Goal: Task Accomplishment & Management: Complete application form

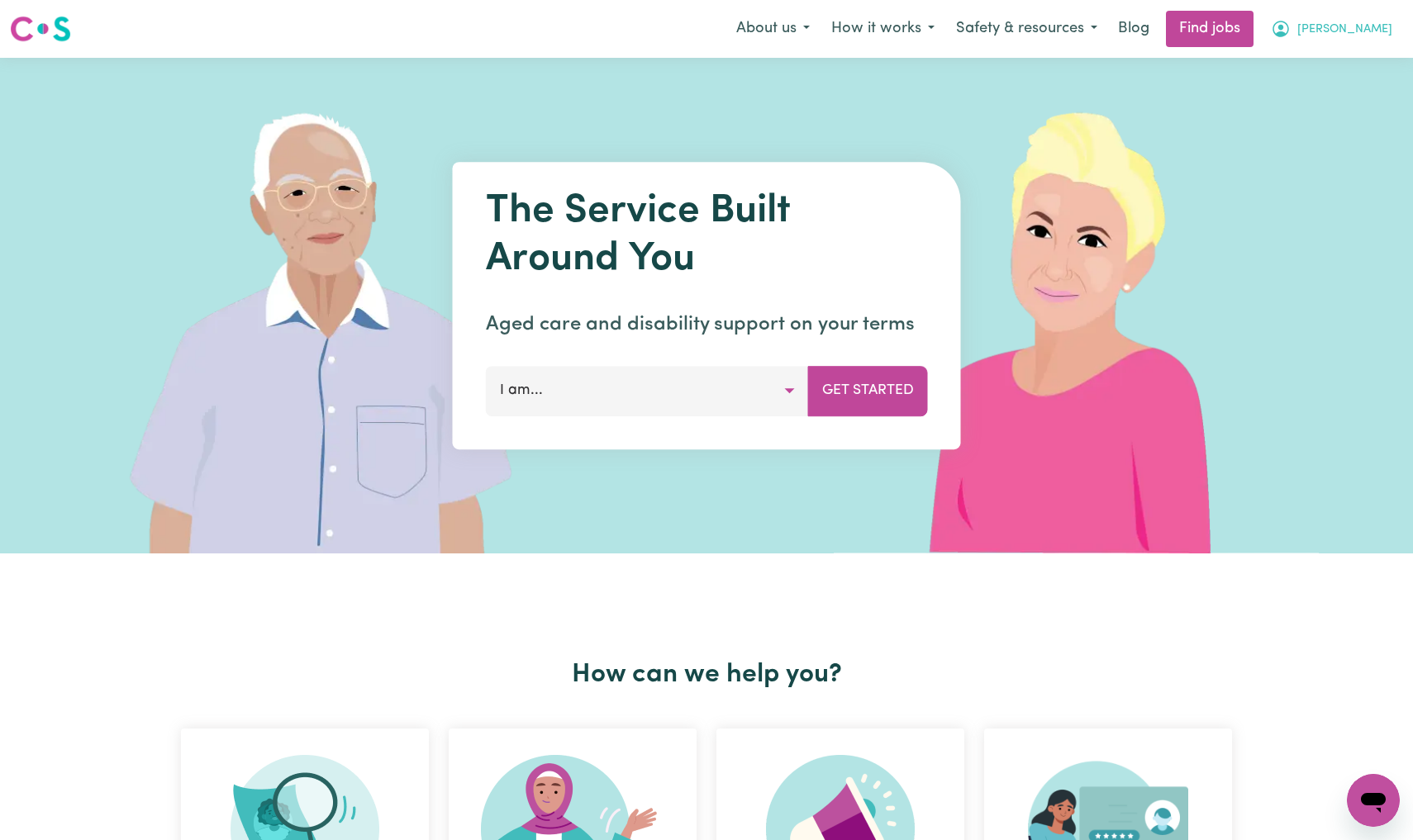
click at [1377, 27] on span "[PERSON_NAME]" at bounding box center [1344, 29] width 95 height 18
click at [1331, 61] on link "My Account" at bounding box center [1337, 64] width 131 height 32
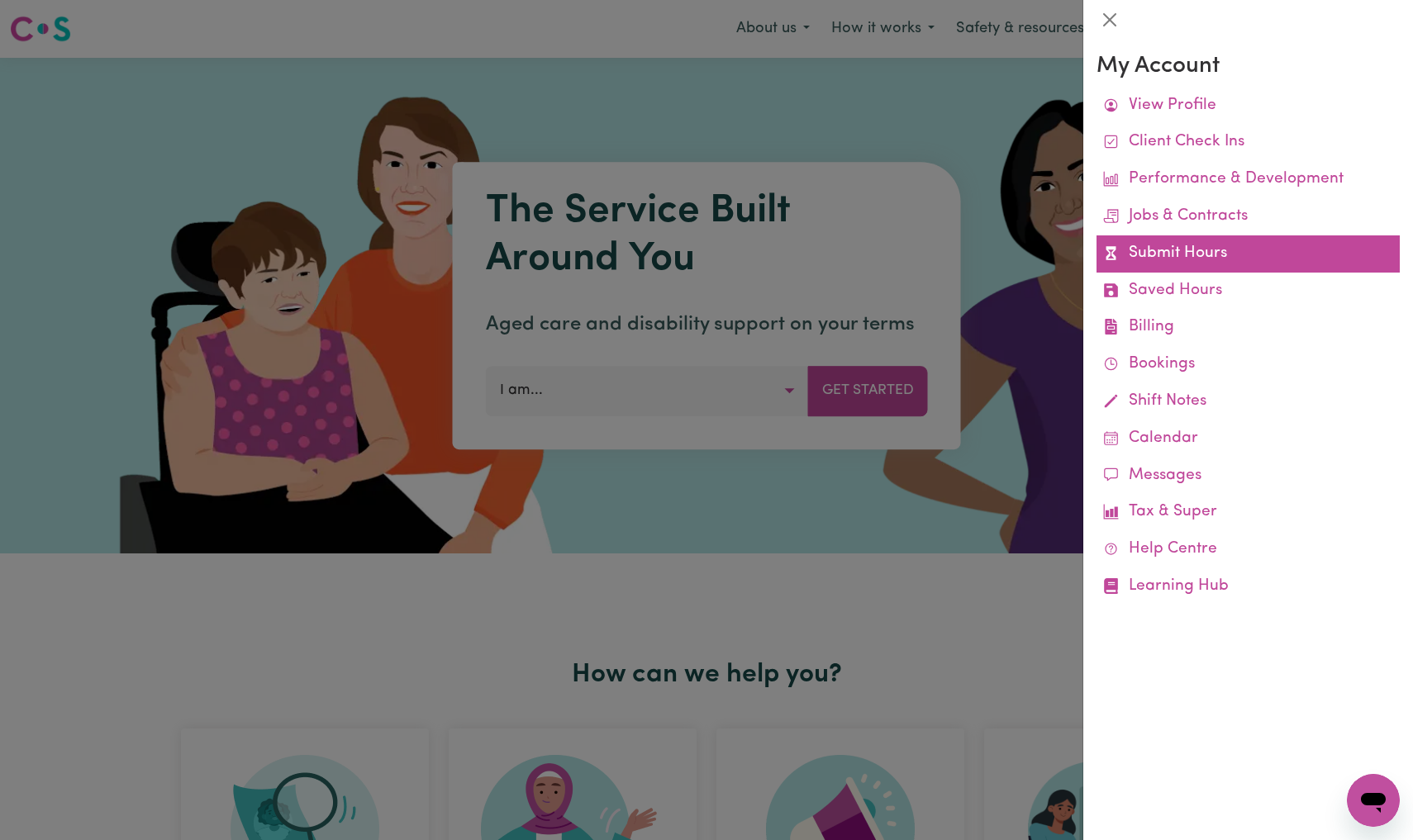
click at [1181, 254] on link "Submit Hours" at bounding box center [1247, 254] width 303 height 38
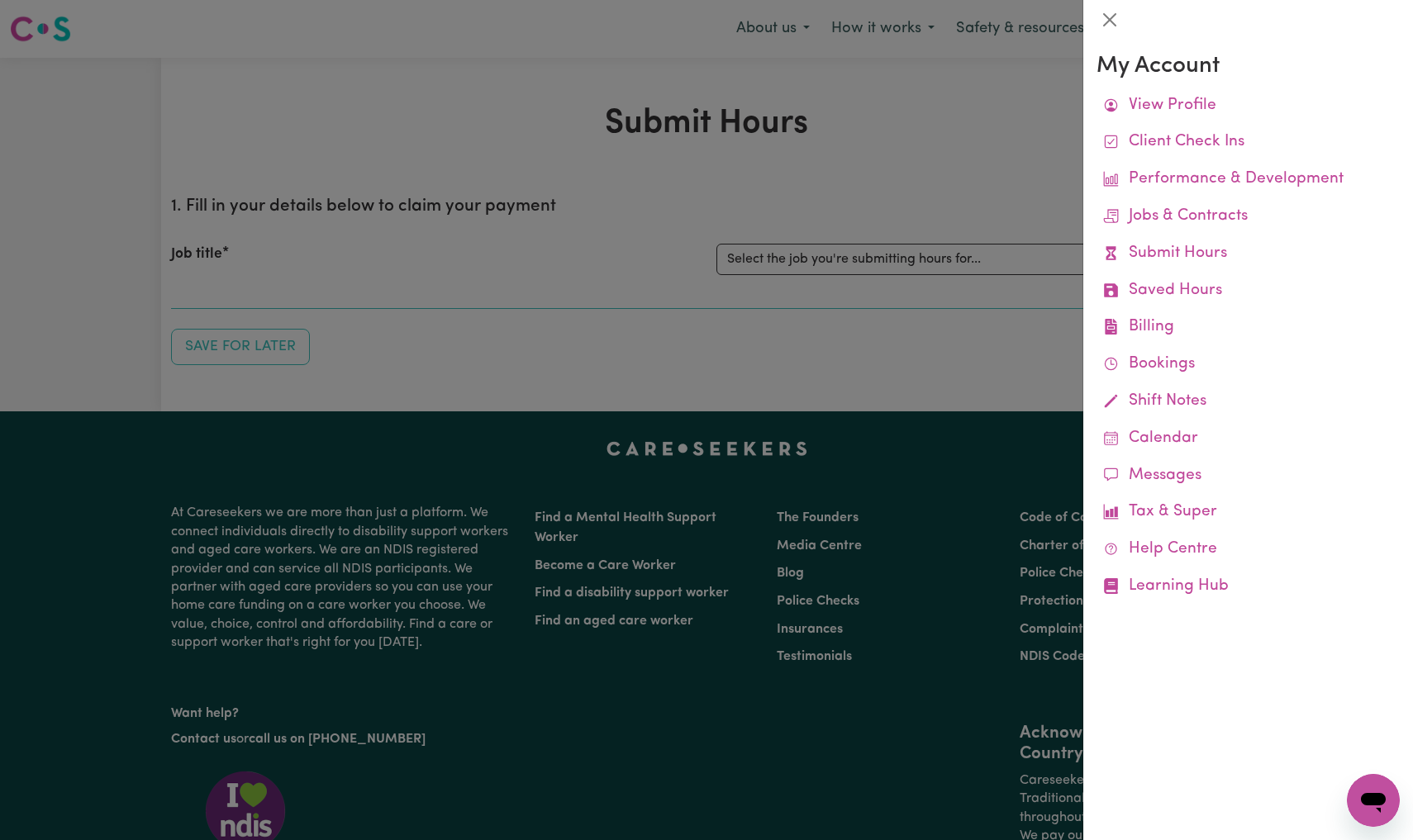
click at [981, 257] on div at bounding box center [706, 420] width 1413 height 840
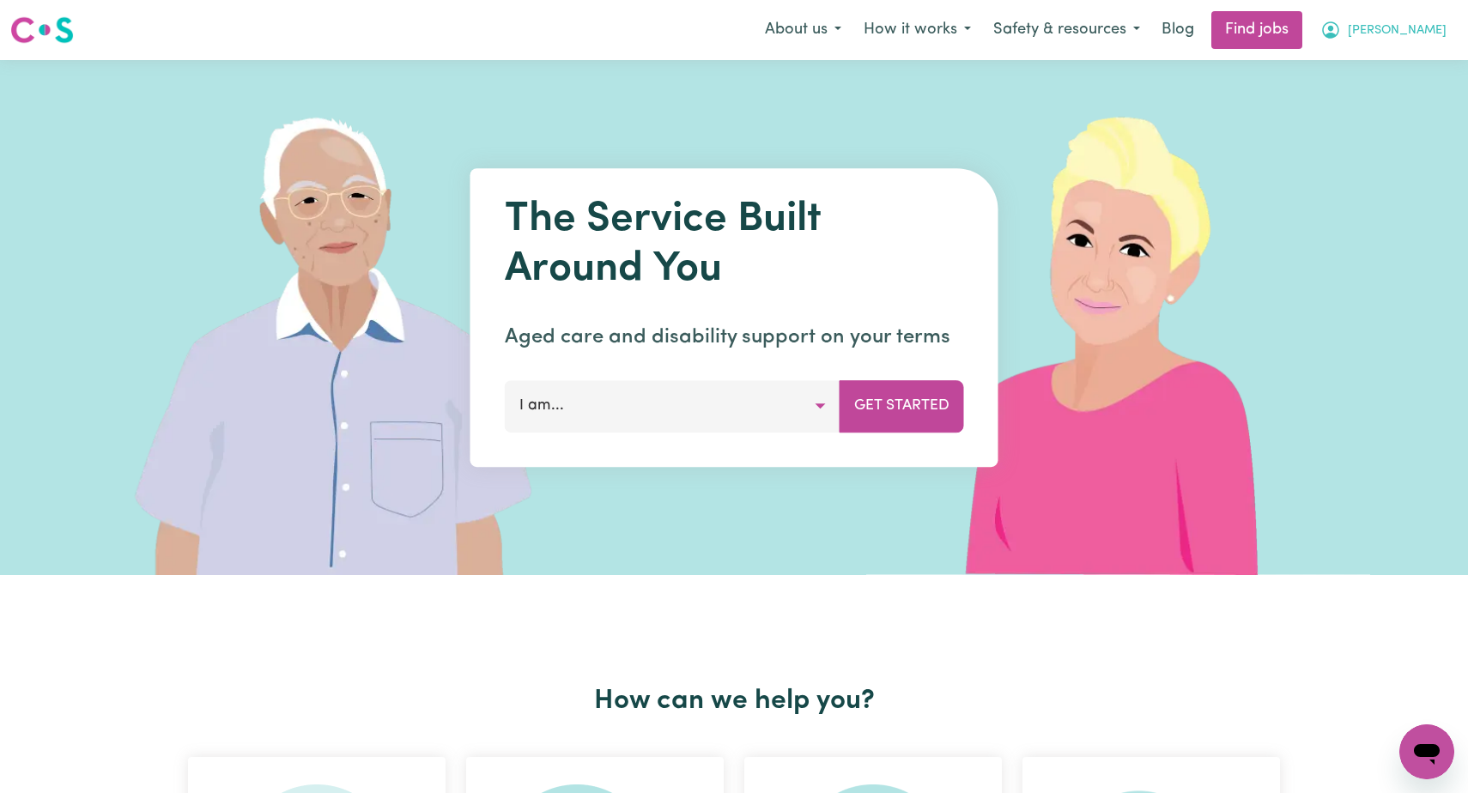
click at [1418, 33] on span "[PERSON_NAME]" at bounding box center [1396, 30] width 99 height 19
click at [1384, 64] on link "My Account" at bounding box center [1389, 67] width 136 height 33
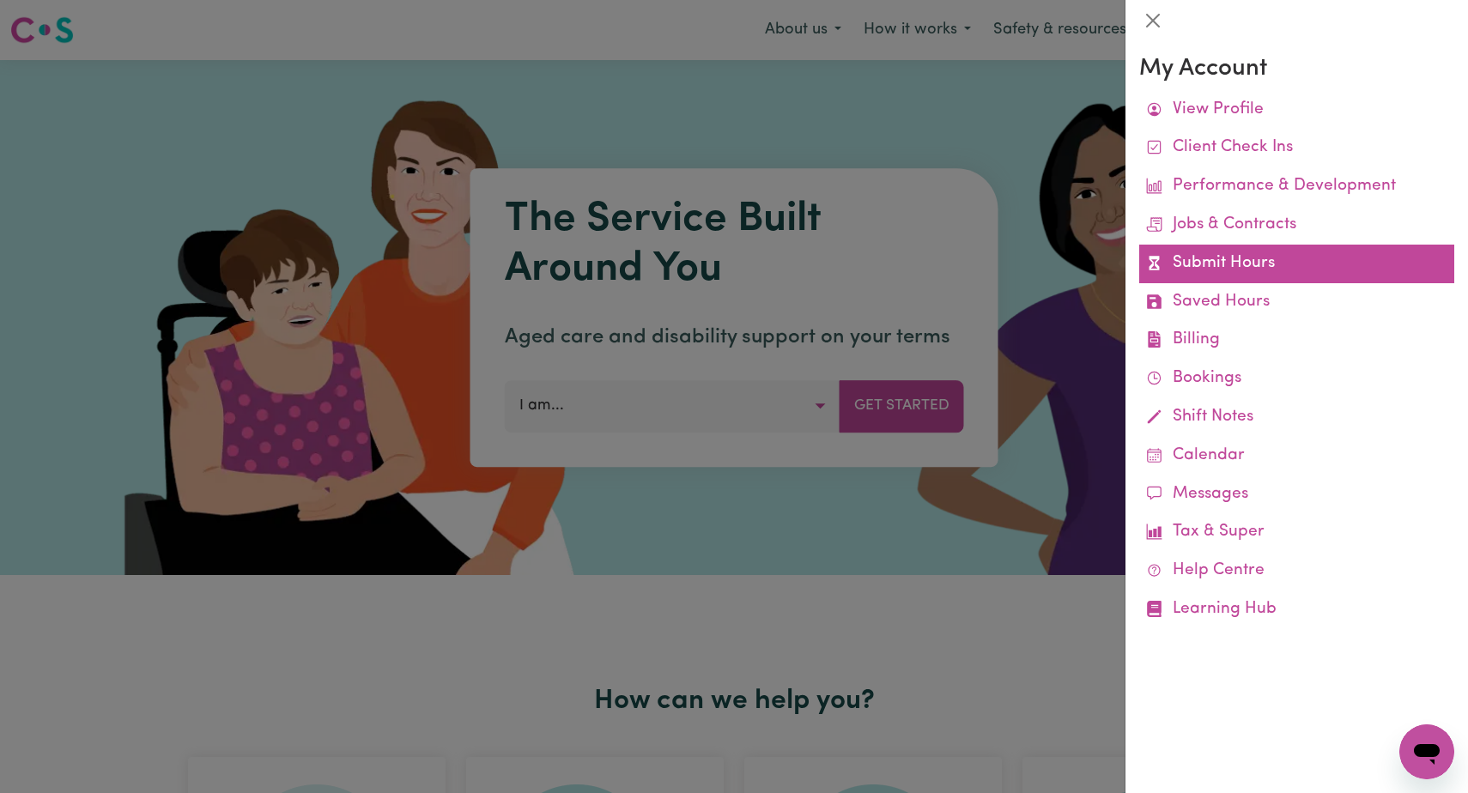
click at [1223, 257] on link "Submit Hours" at bounding box center [1296, 264] width 315 height 39
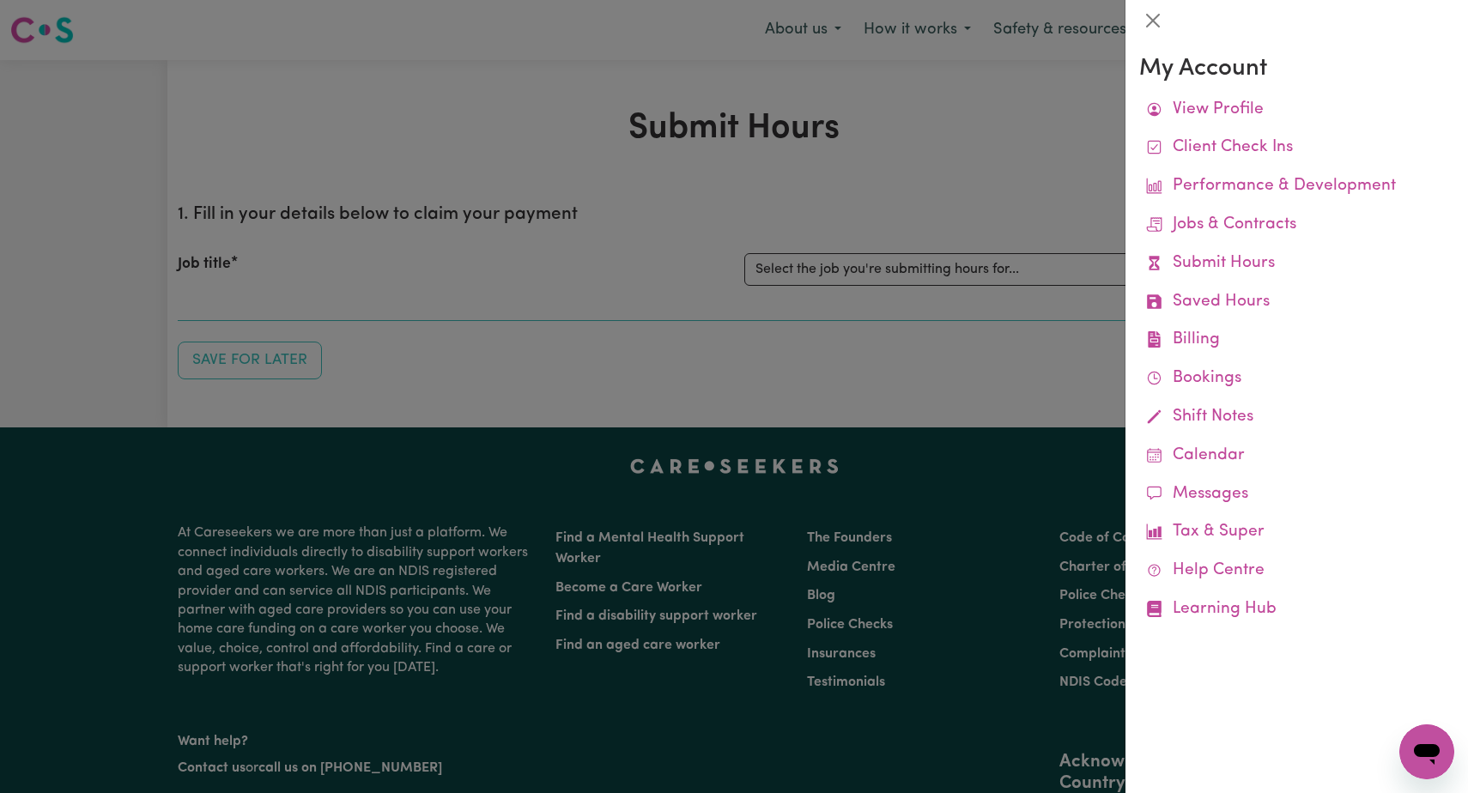
click at [1006, 270] on div at bounding box center [734, 396] width 1468 height 793
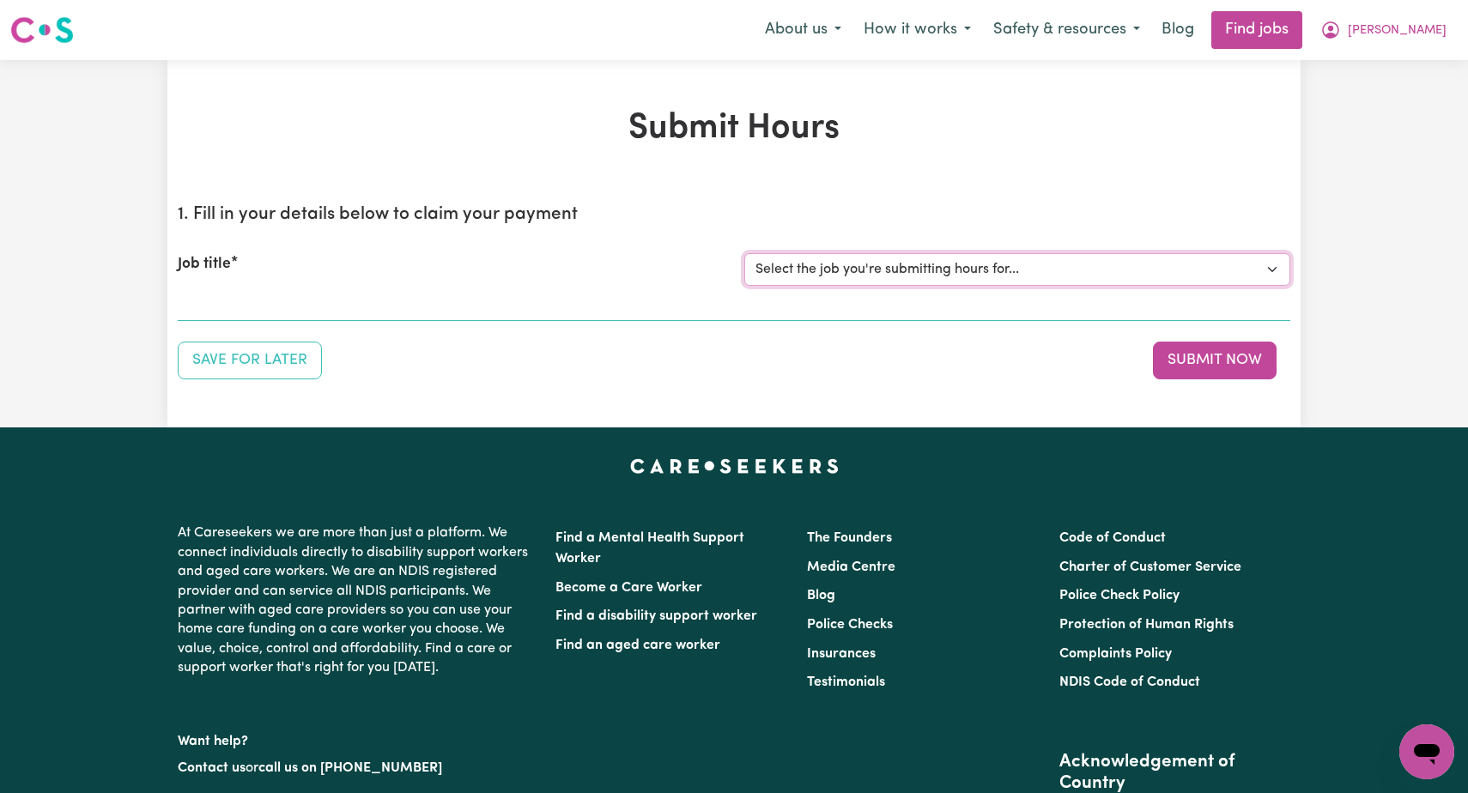
select select "12237"
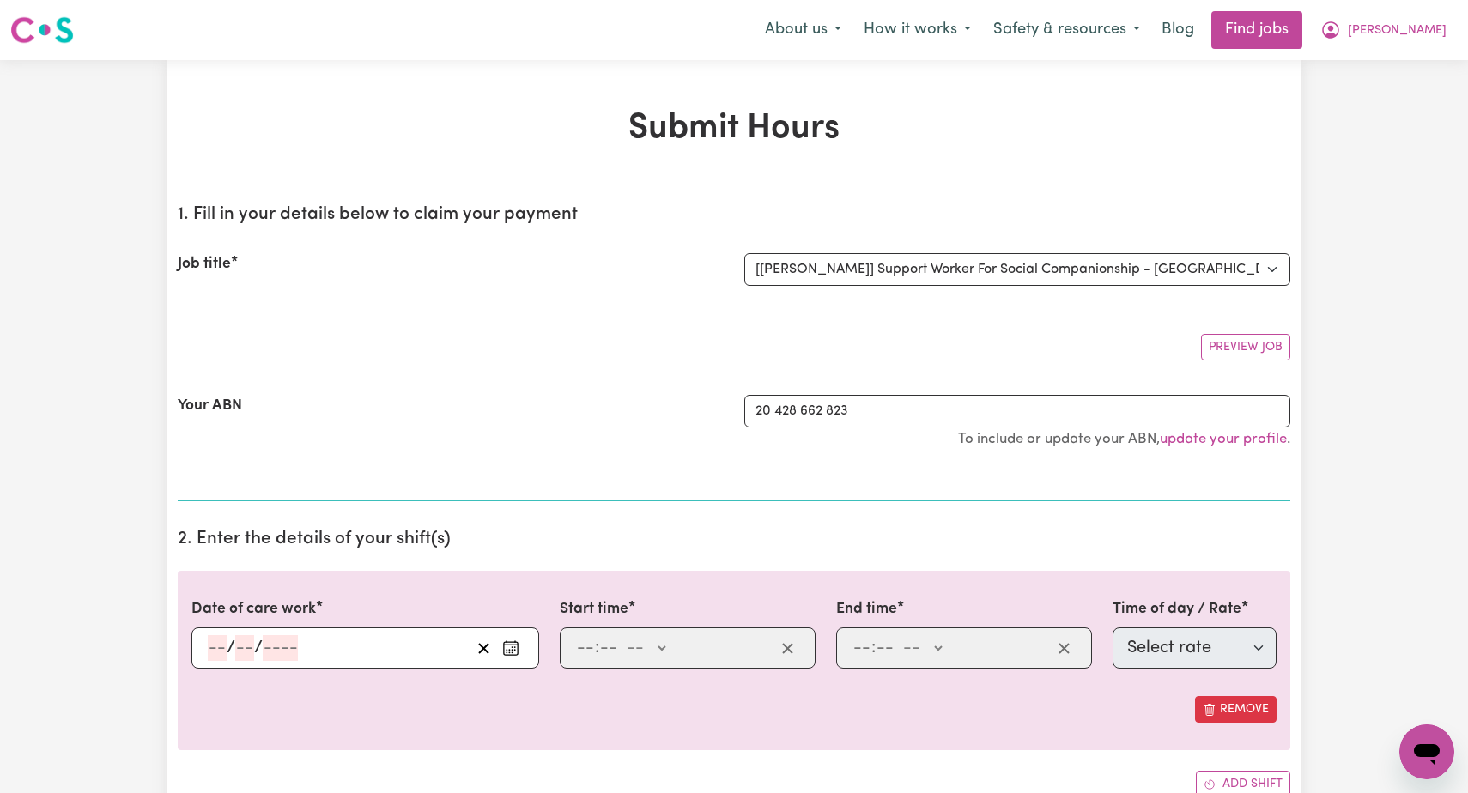
click at [520, 640] on button "Enter the date of care work" at bounding box center [510, 648] width 27 height 26
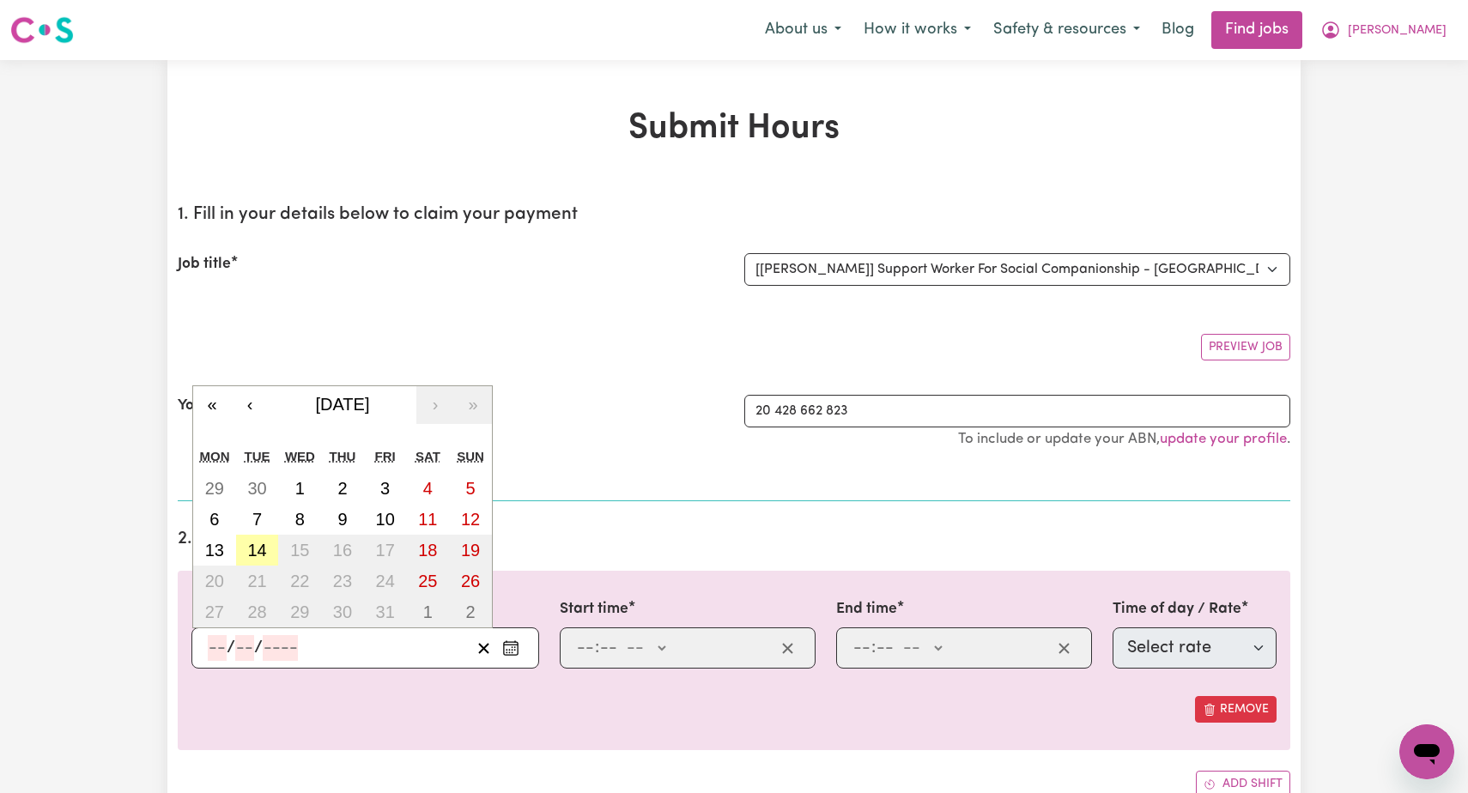
click at [257, 548] on abbr "14" at bounding box center [256, 550] width 19 height 19
type input "[DATE]"
type input "14"
type input "10"
type input "2025"
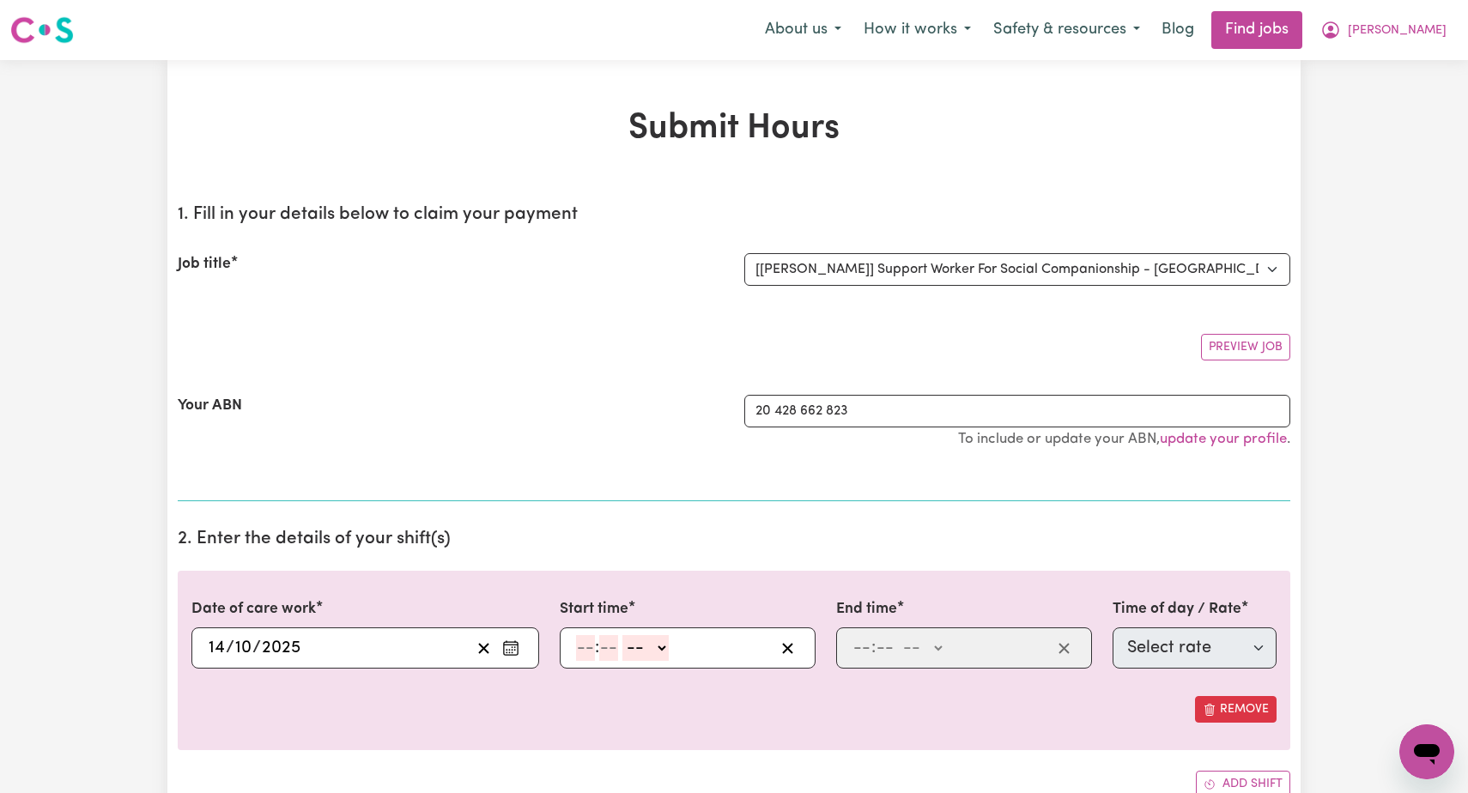
click at [584, 639] on input "number" at bounding box center [585, 648] width 19 height 26
type input "9"
type input "00"
select select "am"
type input "09:00"
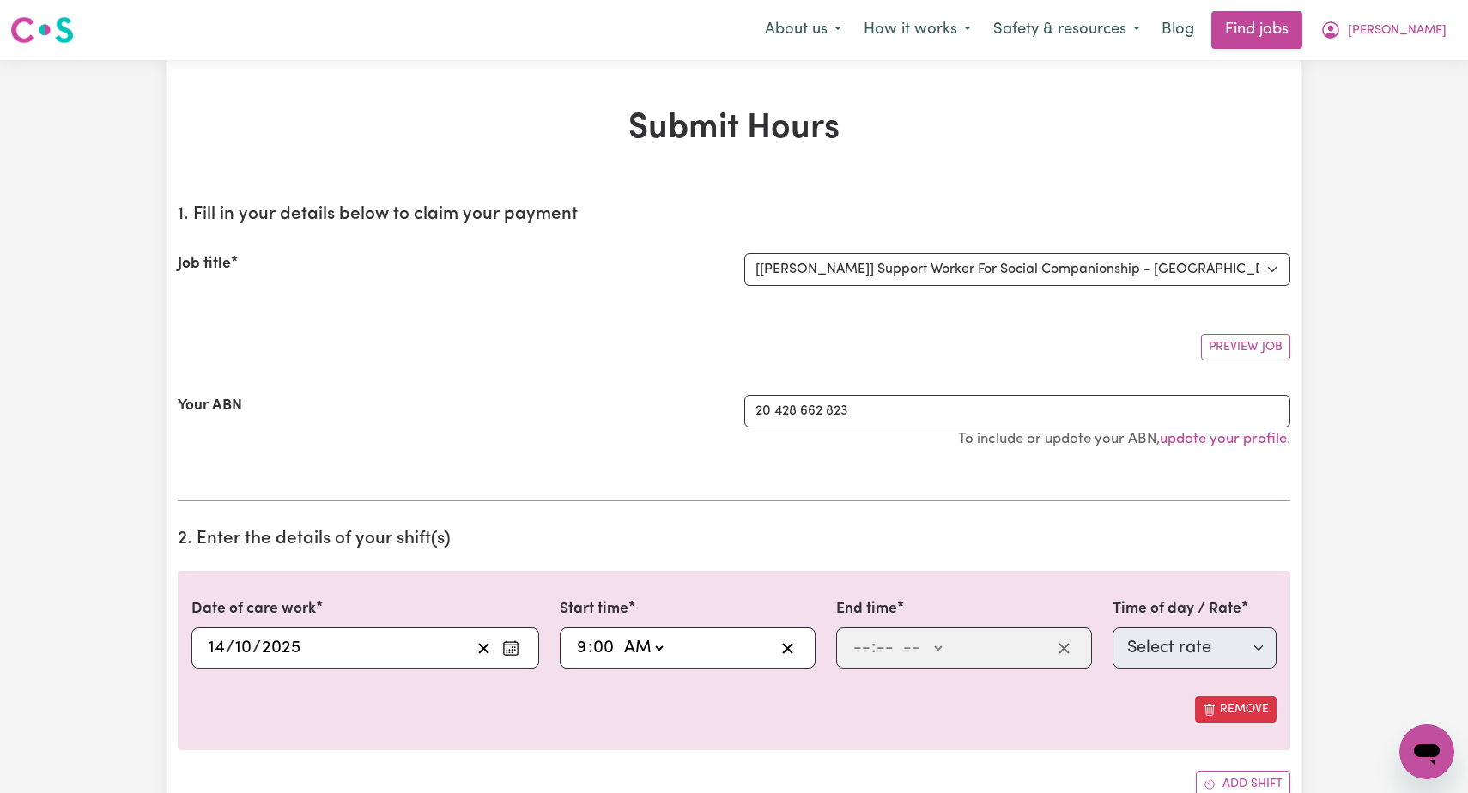
type input "0"
click at [862, 644] on input "number" at bounding box center [861, 648] width 19 height 26
type input "12"
type input "00"
select select "pm"
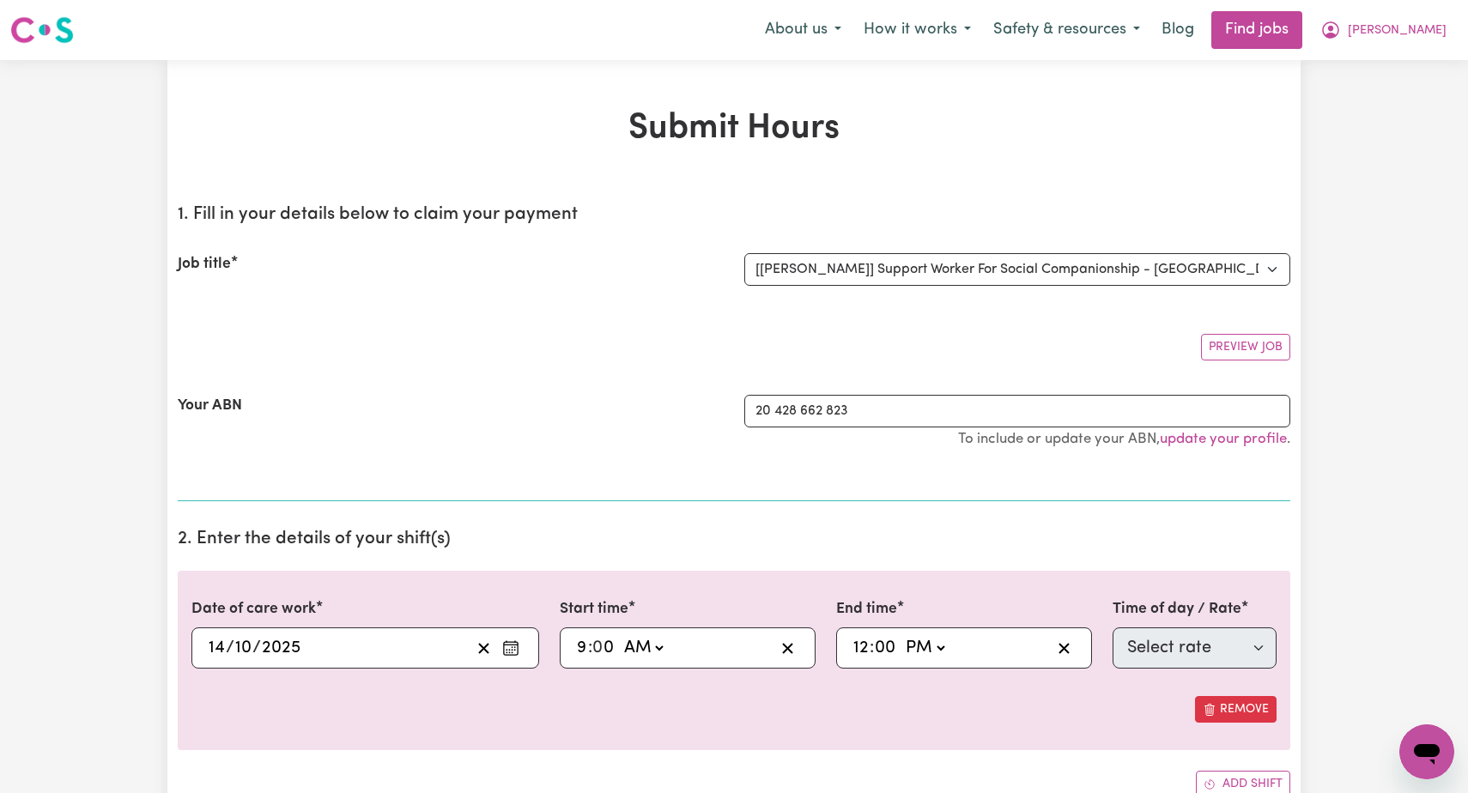
type input "12:00"
type input "0"
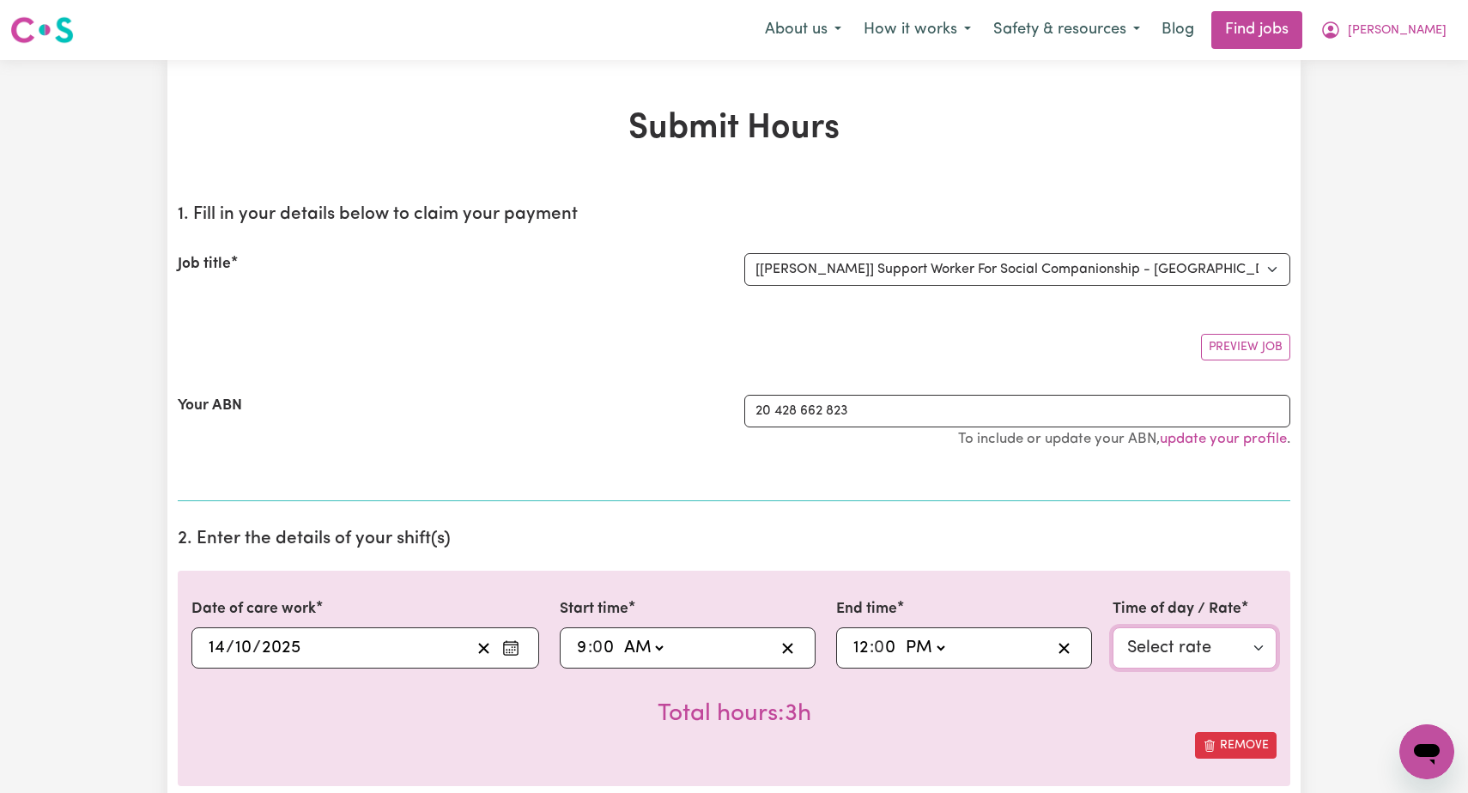
select select "63213"
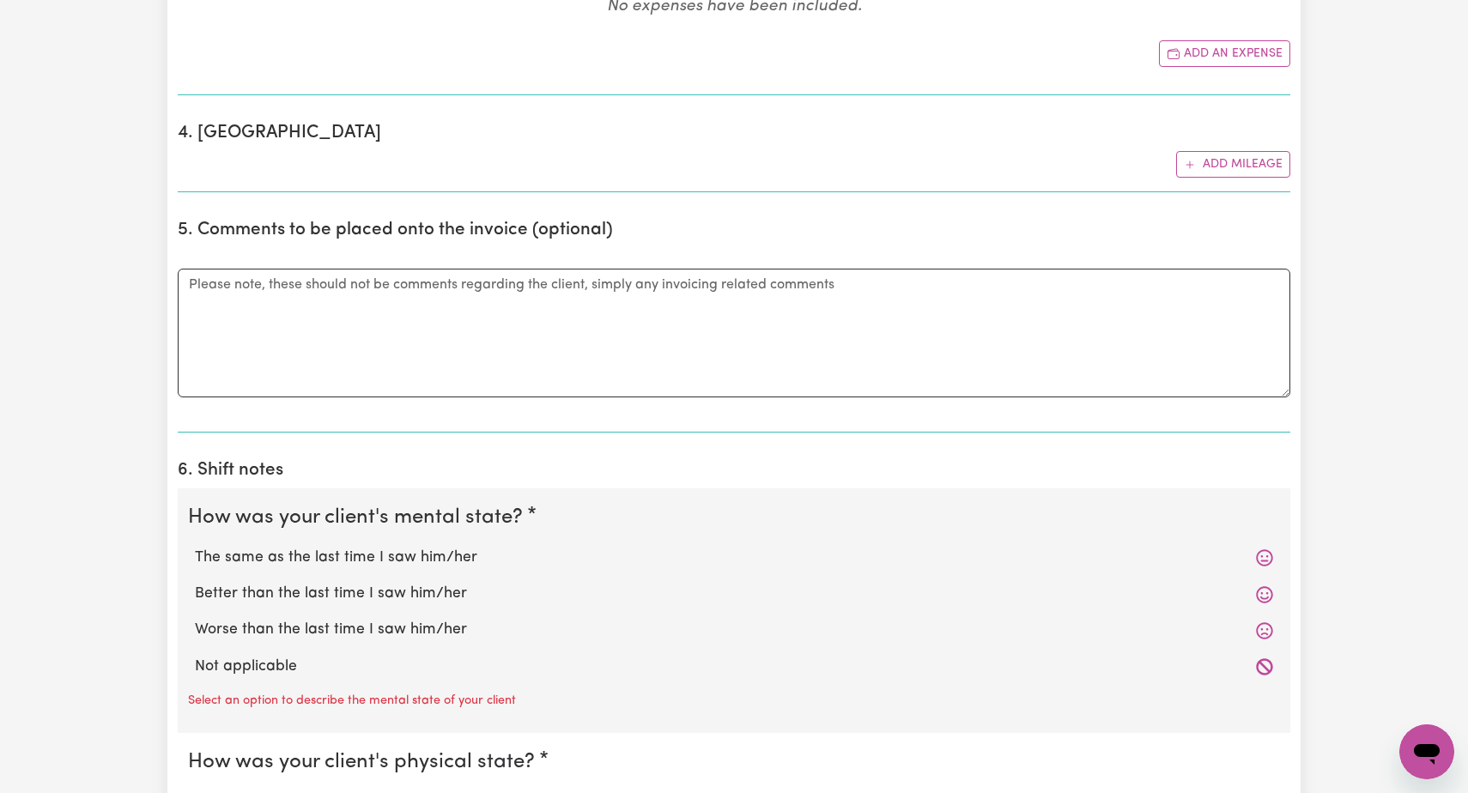
scroll to position [940, 0]
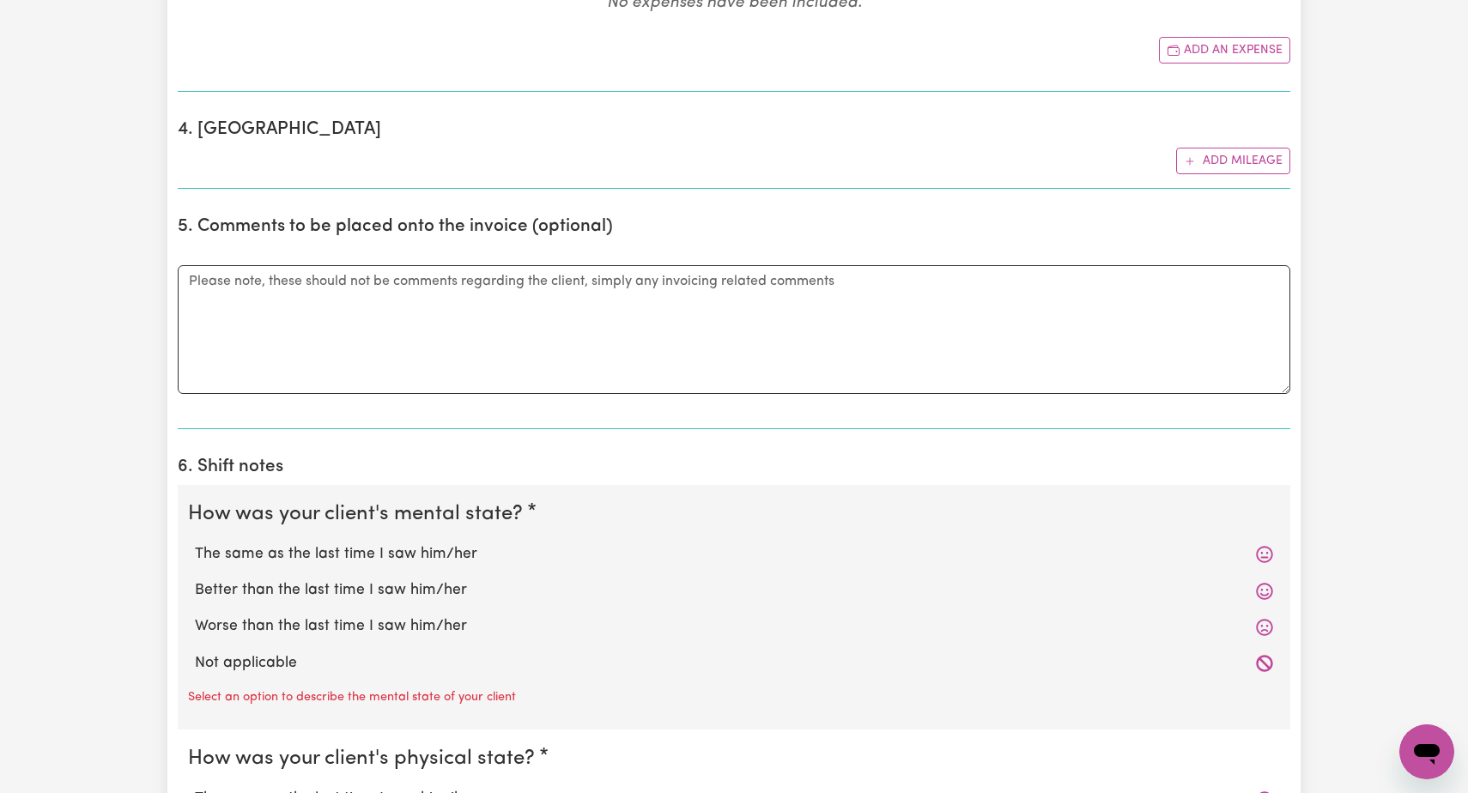
click at [427, 579] on label "Better than the last time I saw him/her" at bounding box center [734, 590] width 1078 height 22
click at [195, 578] on input "Better than the last time I saw him/her" at bounding box center [194, 578] width 1 height 1
radio input "true"
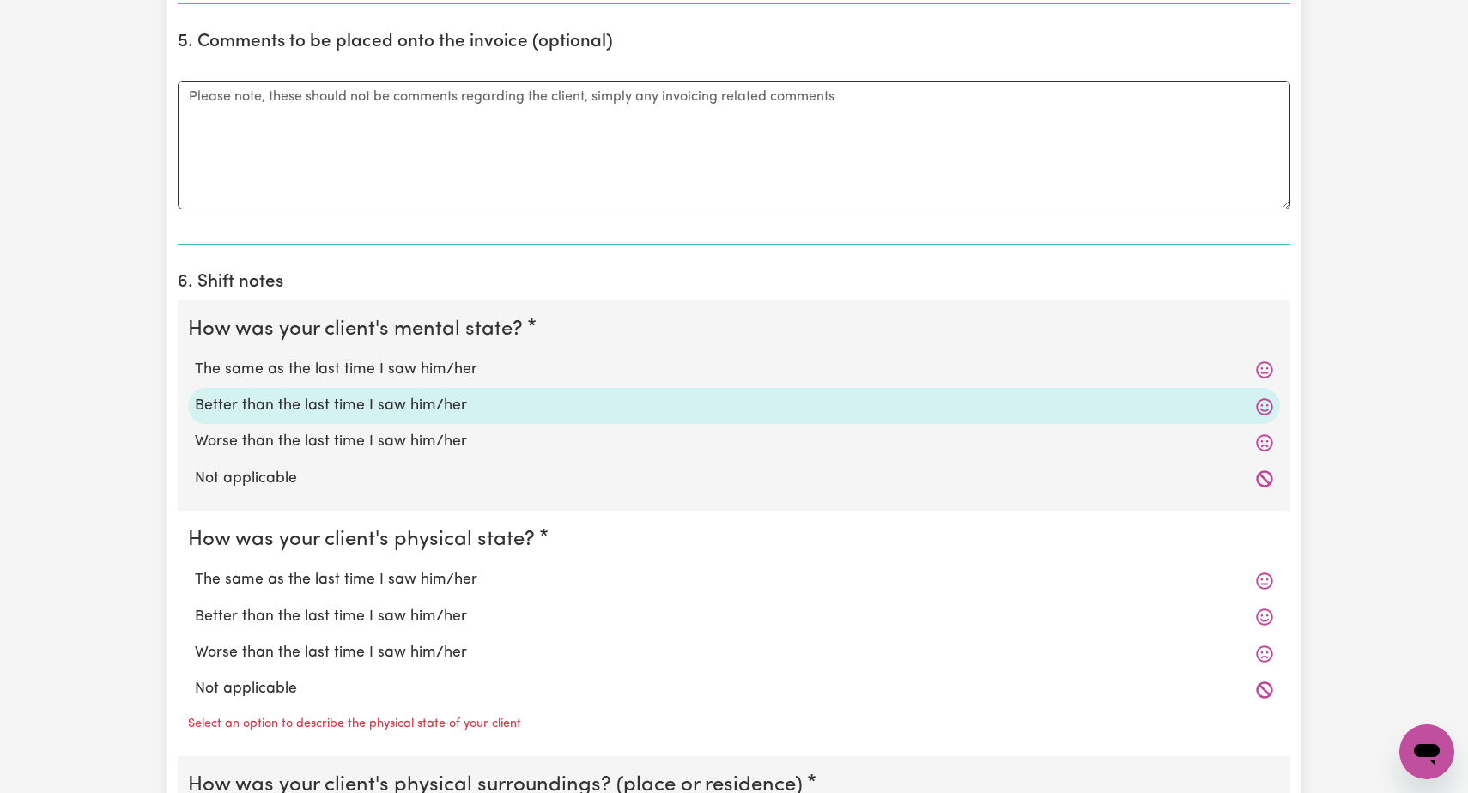
scroll to position [1123, 0]
click at [439, 570] on label "The same as the last time I saw him/her" at bounding box center [734, 581] width 1078 height 22
click at [195, 570] on input "The same as the last time I saw him/her" at bounding box center [194, 569] width 1 height 1
radio input "true"
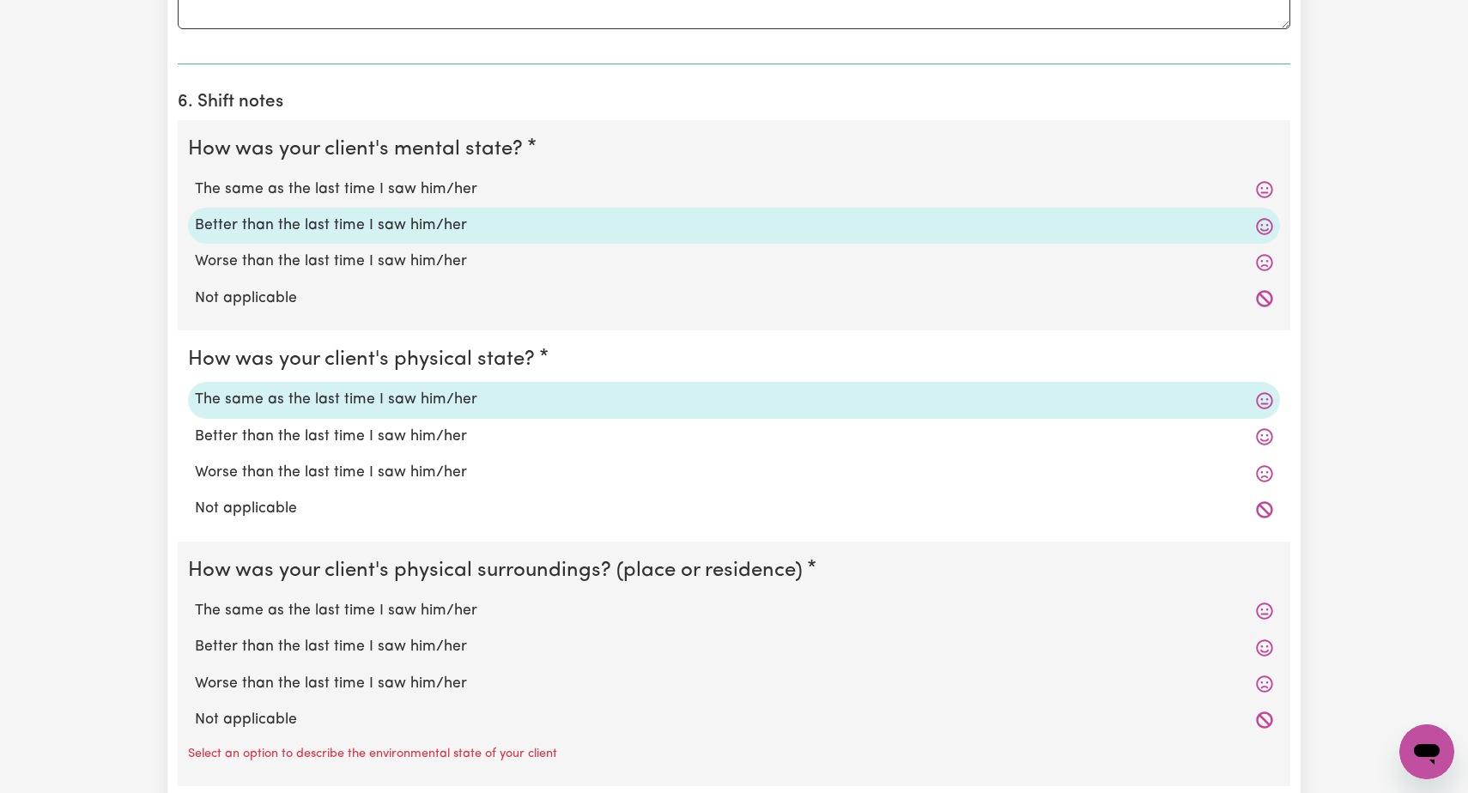
scroll to position [1338, 0]
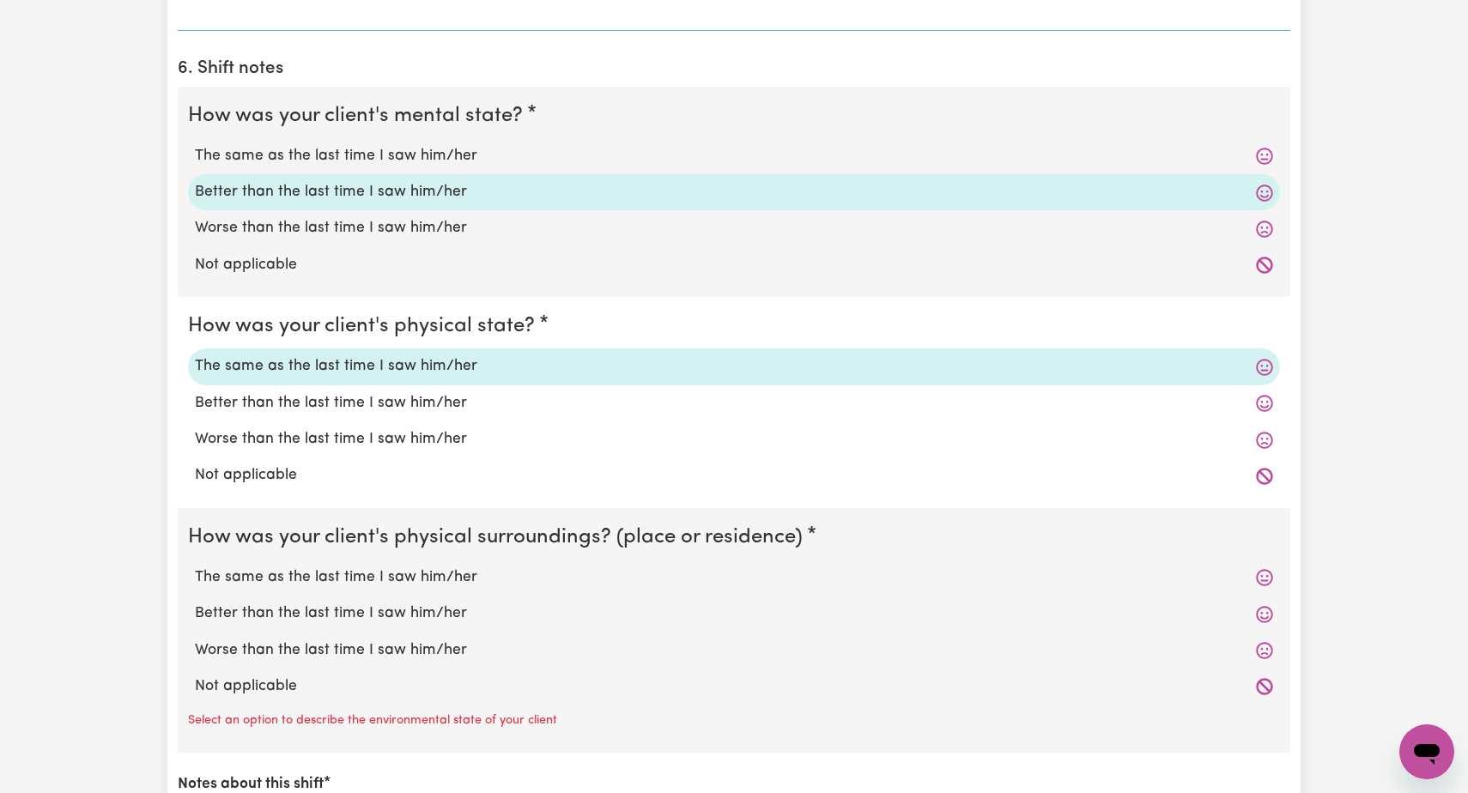
click at [439, 570] on label "The same as the last time I saw him/her" at bounding box center [734, 577] width 1078 height 22
click at [195, 566] on input "The same as the last time I saw him/her" at bounding box center [194, 566] width 1 height 1
radio input "true"
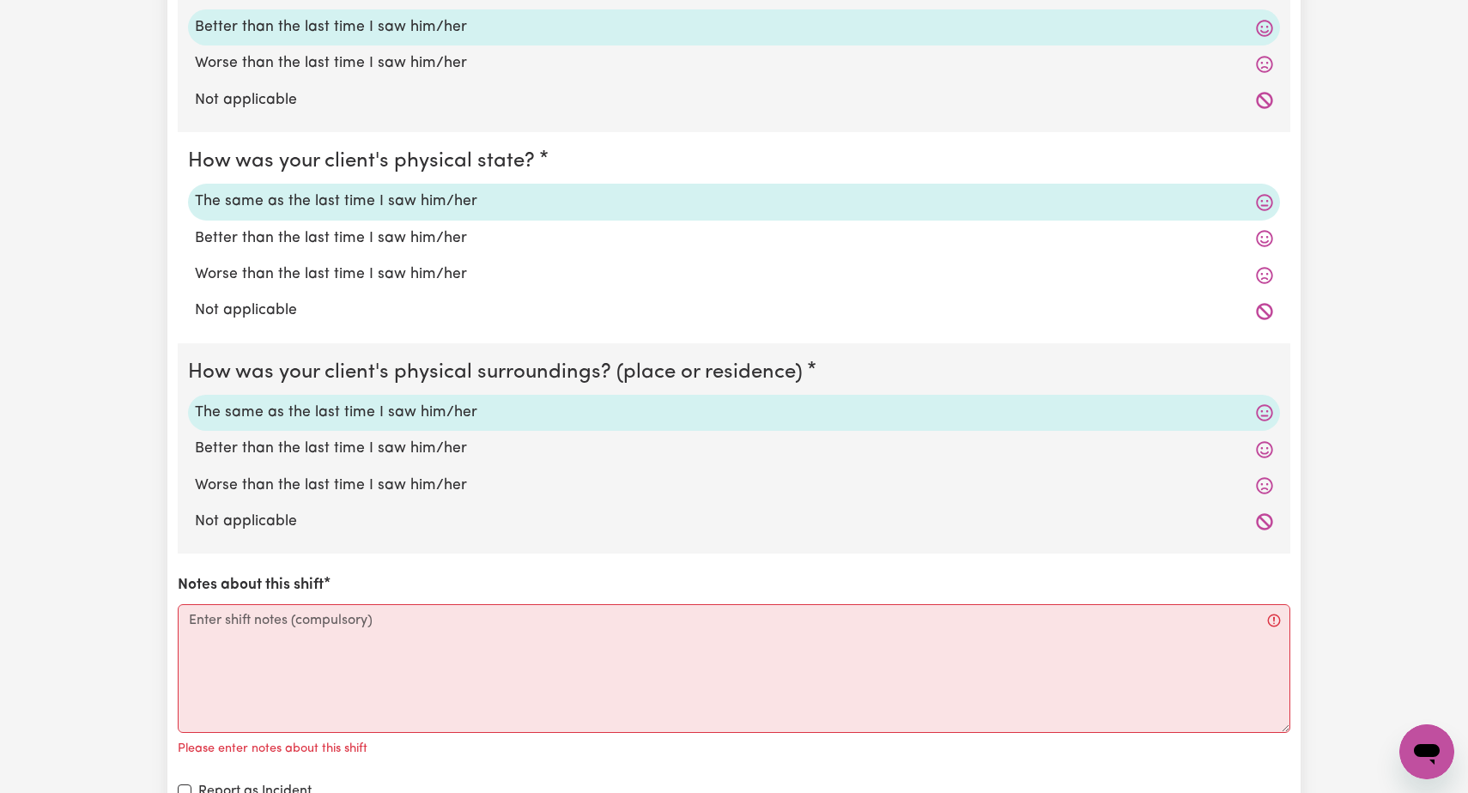
scroll to position [1546, 0]
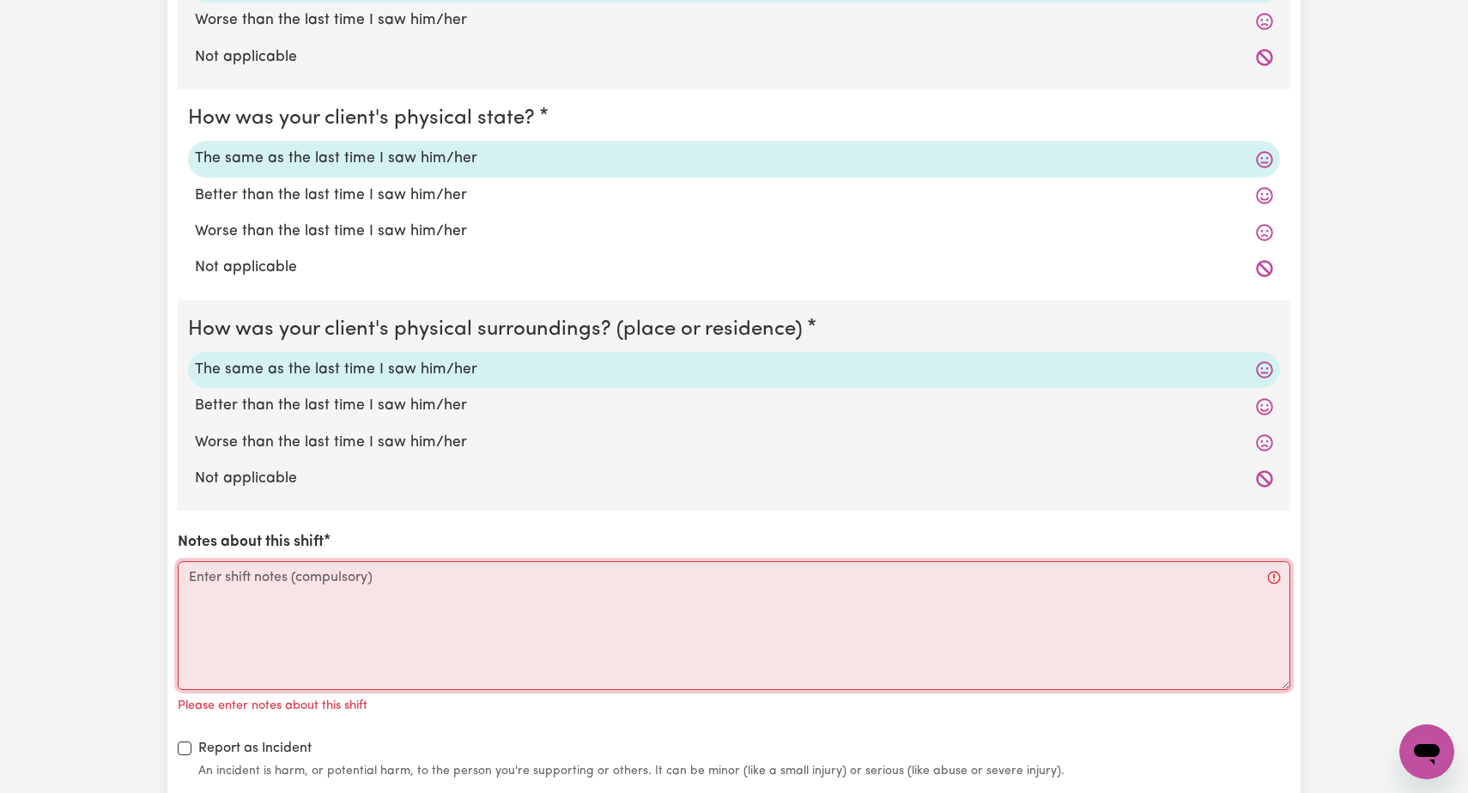
click at [190, 583] on textarea "Notes about this shift" at bounding box center [734, 625] width 1112 height 129
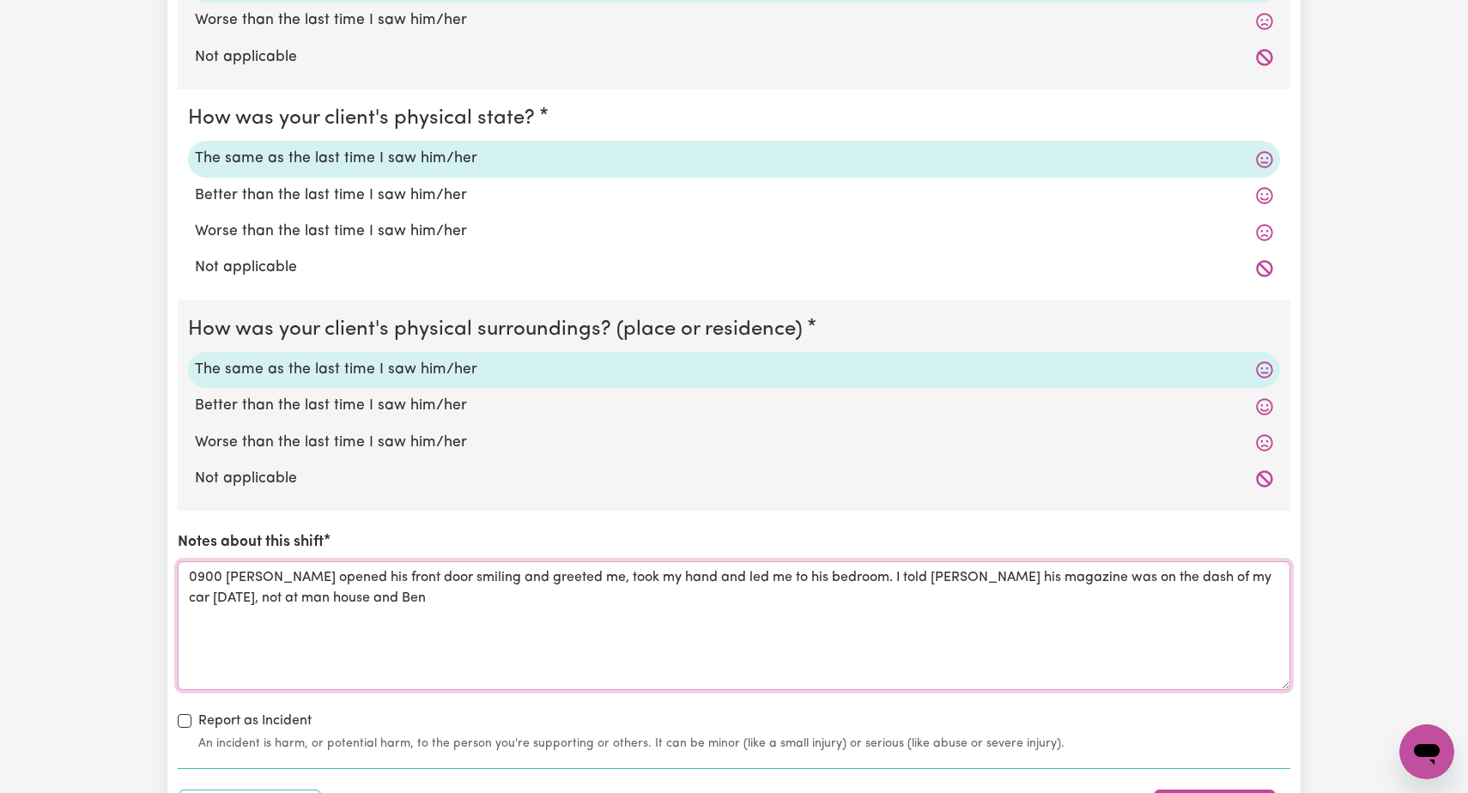
click at [1243, 566] on textarea "0900 [PERSON_NAME] opened his front door smiling and greeted me, took my hand a…" at bounding box center [734, 625] width 1112 height 129
click at [250, 587] on textarea "0900 [PERSON_NAME] opened his front door smiling and greeted me, took my hand a…" at bounding box center [734, 625] width 1112 height 129
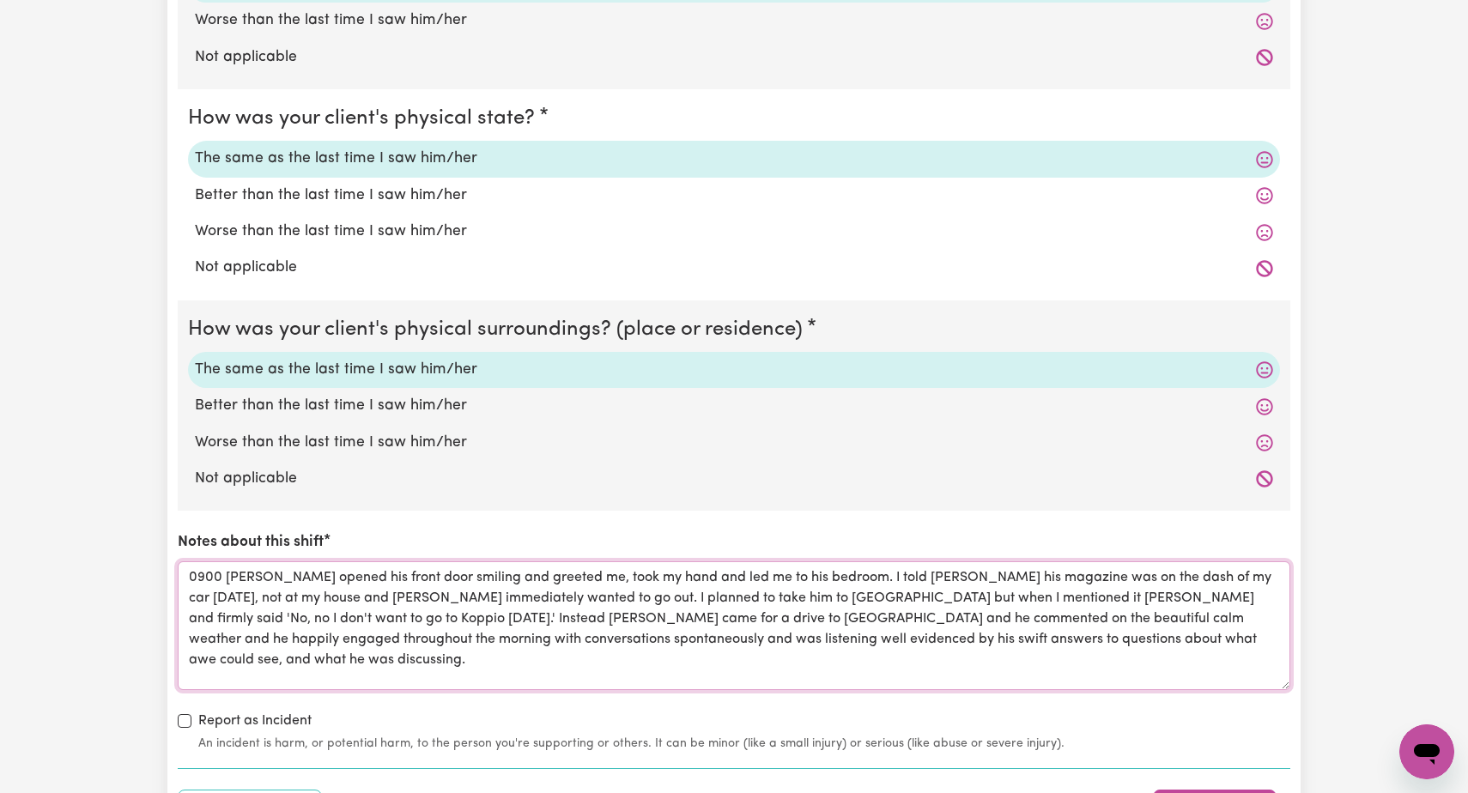
click at [437, 586] on textarea "0900 [PERSON_NAME] opened his front door smiling and greeted me, took my hand a…" at bounding box center [734, 625] width 1112 height 129
click at [509, 627] on textarea "0900 [PERSON_NAME] opened his front door smiling and greeted me, took my hand a…" at bounding box center [734, 625] width 1112 height 129
click at [874, 626] on textarea "0900 [PERSON_NAME] opened his front door smiling and greeted me, took my hand a…" at bounding box center [734, 625] width 1112 height 129
click at [1137, 626] on textarea "0900 [PERSON_NAME] opened his front door smiling and greeted me, took my hand a…" at bounding box center [734, 625] width 1112 height 129
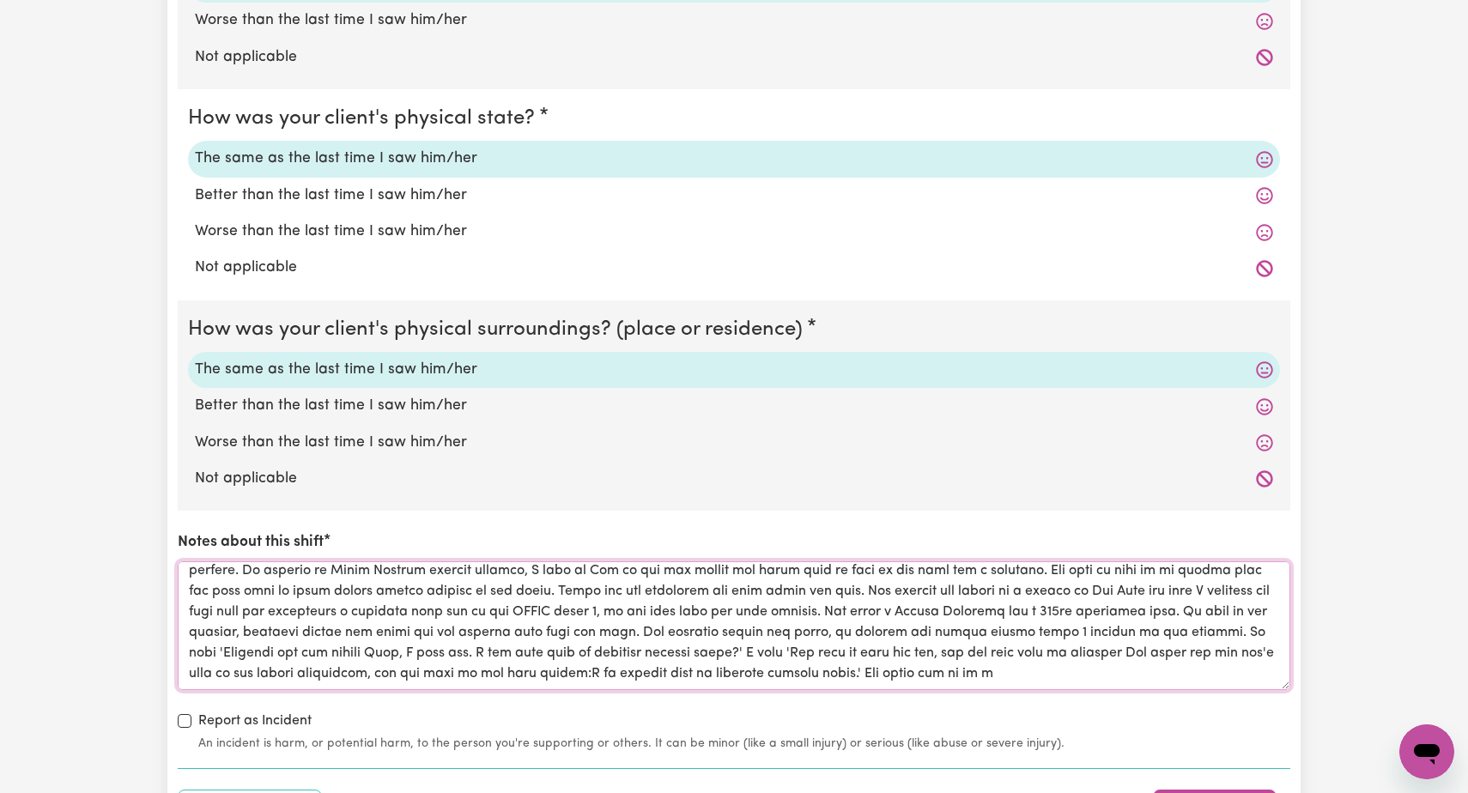
scroll to position [101, 0]
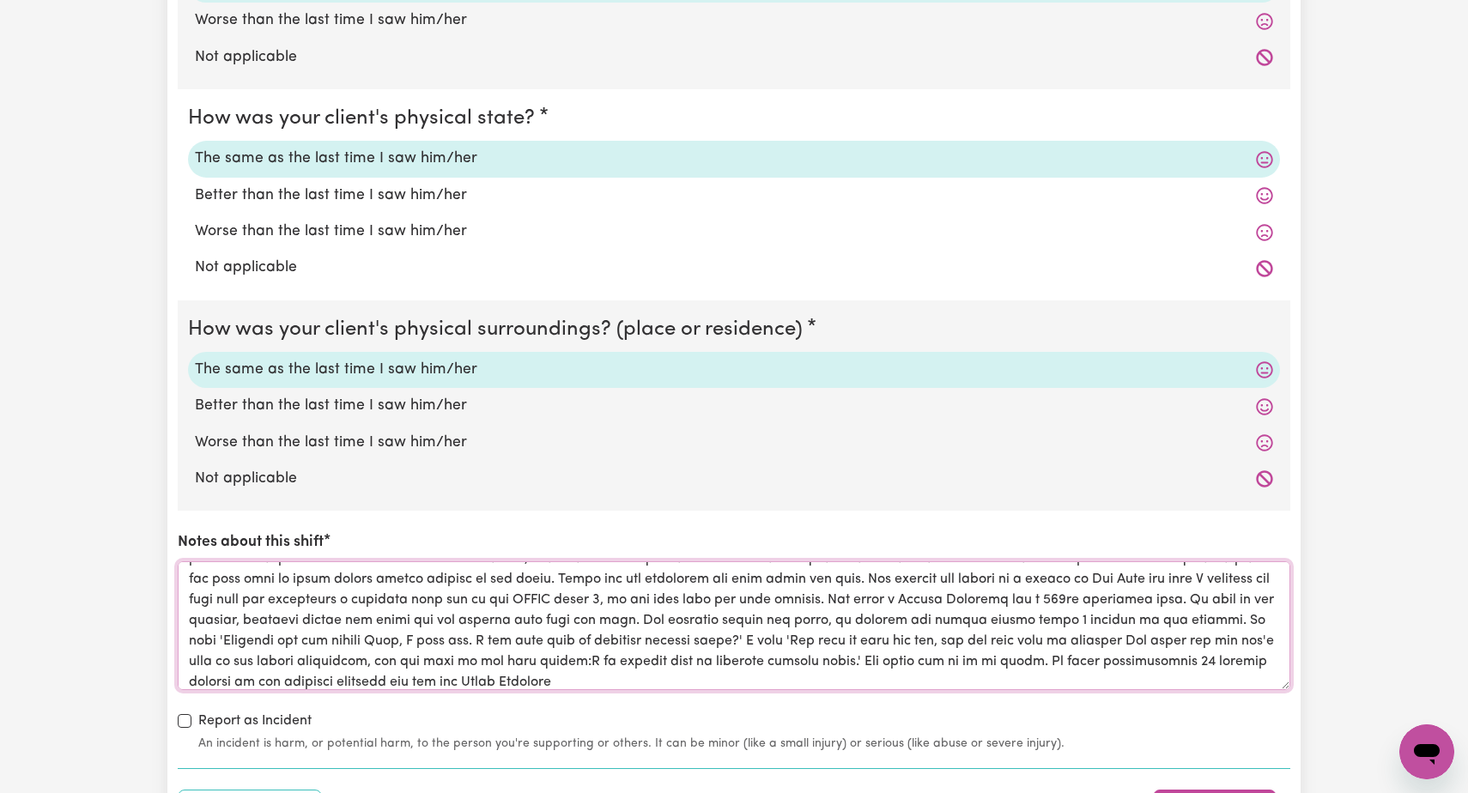
click at [790, 671] on textarea "Notes about this shift" at bounding box center [734, 625] width 1112 height 129
click at [851, 674] on textarea "Notes about this shift" at bounding box center [734, 625] width 1112 height 129
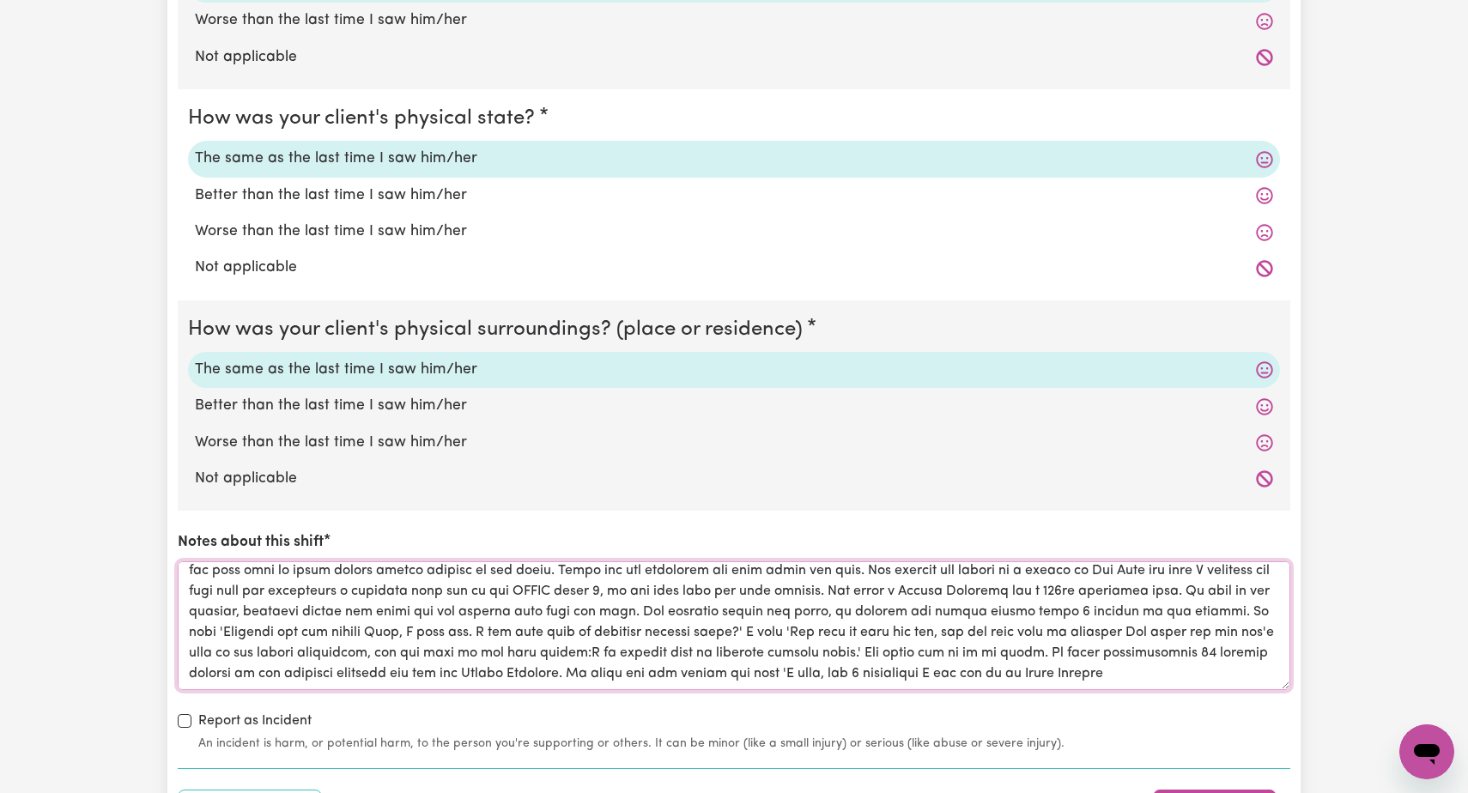
click at [1232, 621] on textarea "Notes about this shift" at bounding box center [734, 625] width 1112 height 129
click at [311, 661] on textarea "Notes about this shift" at bounding box center [734, 625] width 1112 height 129
click at [341, 659] on textarea "Notes about this shift" at bounding box center [734, 625] width 1112 height 129
click at [408, 658] on textarea "Notes about this shift" at bounding box center [734, 625] width 1112 height 129
click at [477, 660] on textarea "Notes about this shift" at bounding box center [734, 625] width 1112 height 129
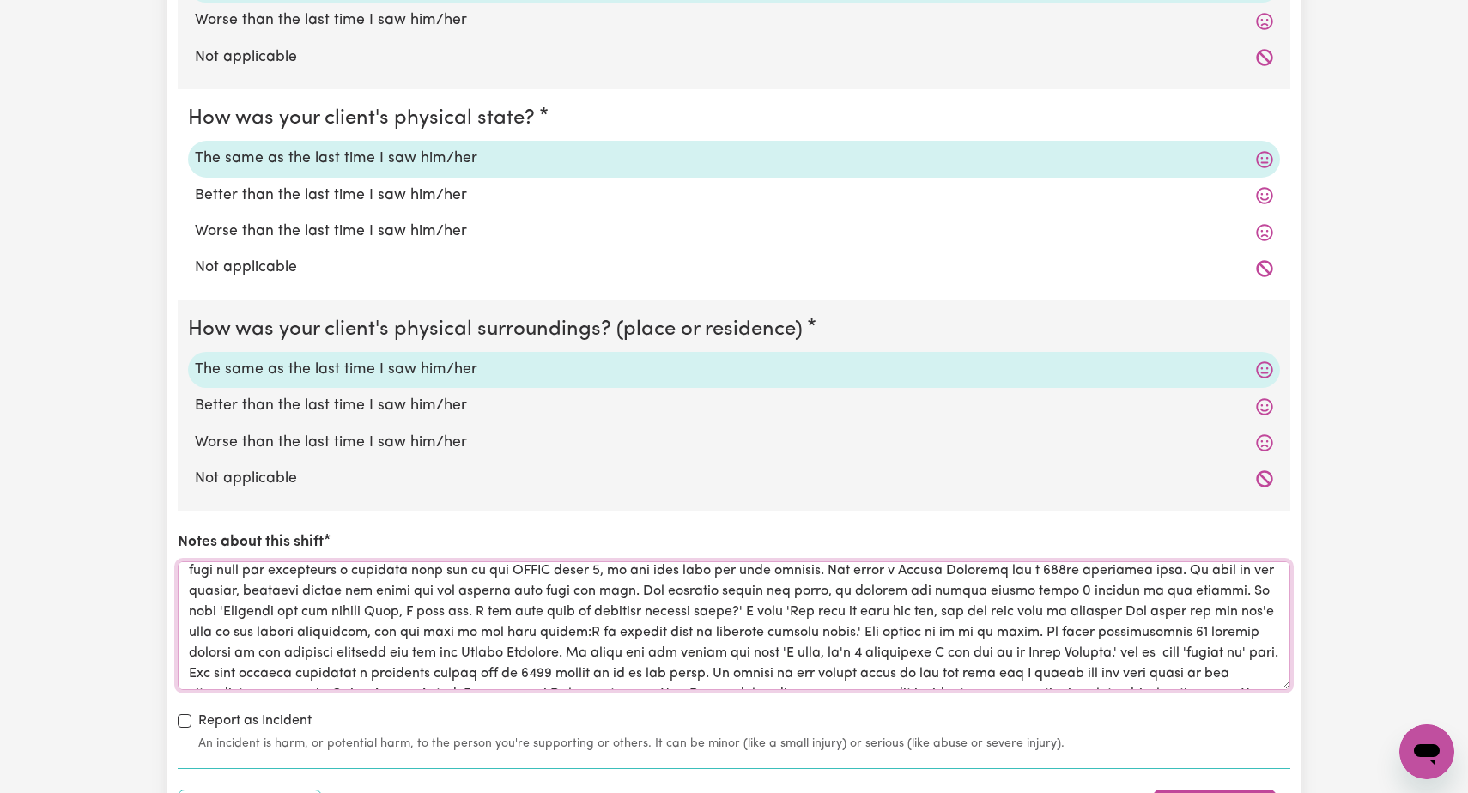
click at [855, 621] on textarea "Notes about this shift" at bounding box center [734, 625] width 1112 height 129
click at [1165, 620] on textarea "Notes about this shift" at bounding box center [734, 625] width 1112 height 129
click at [1177, 620] on textarea "Notes about this shift" at bounding box center [734, 625] width 1112 height 129
click at [1173, 619] on textarea "Notes about this shift" at bounding box center [734, 625] width 1112 height 129
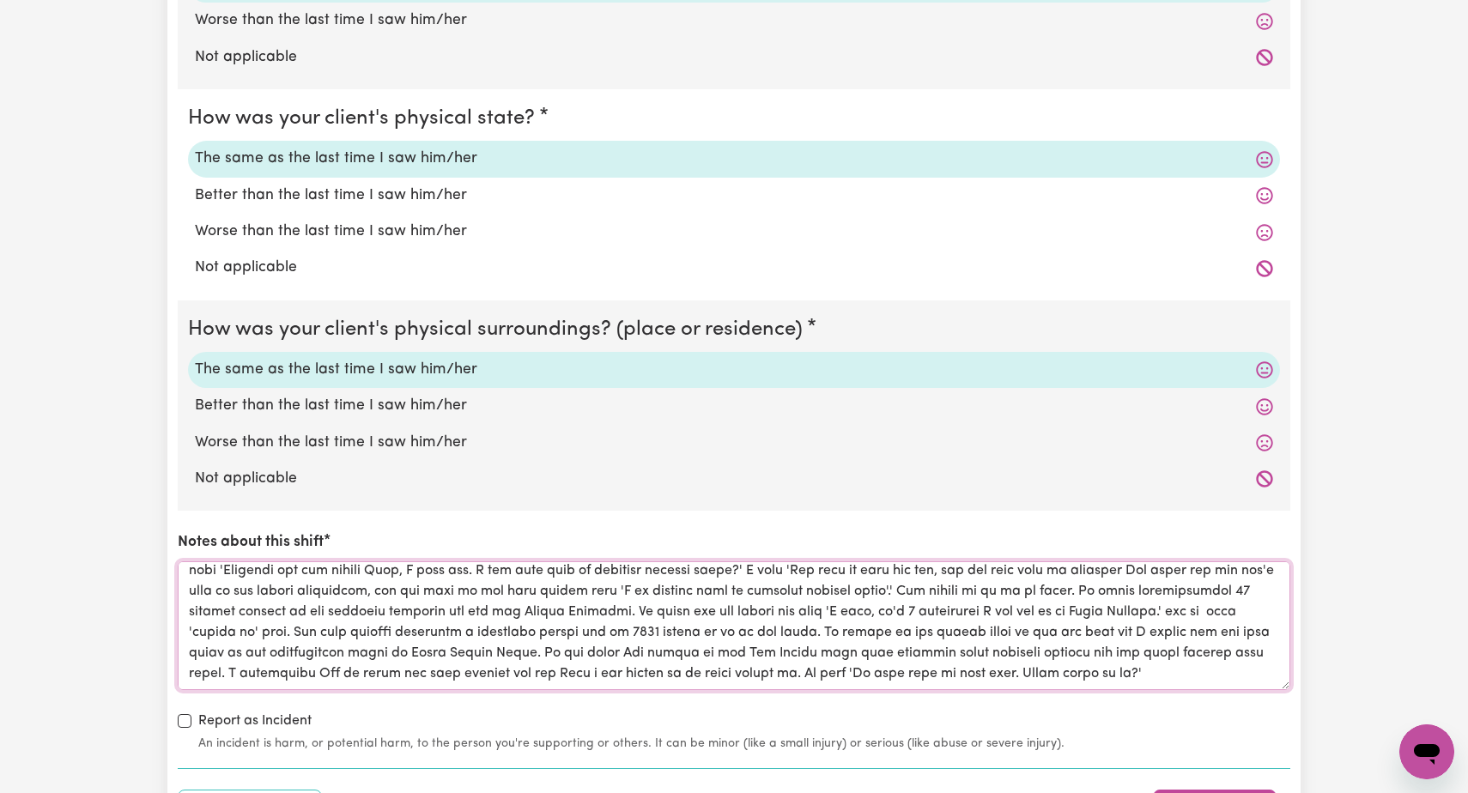
click at [513, 596] on textarea "Notes about this shift" at bounding box center [734, 625] width 1112 height 129
click at [387, 663] on textarea "Notes about this shift" at bounding box center [734, 625] width 1112 height 129
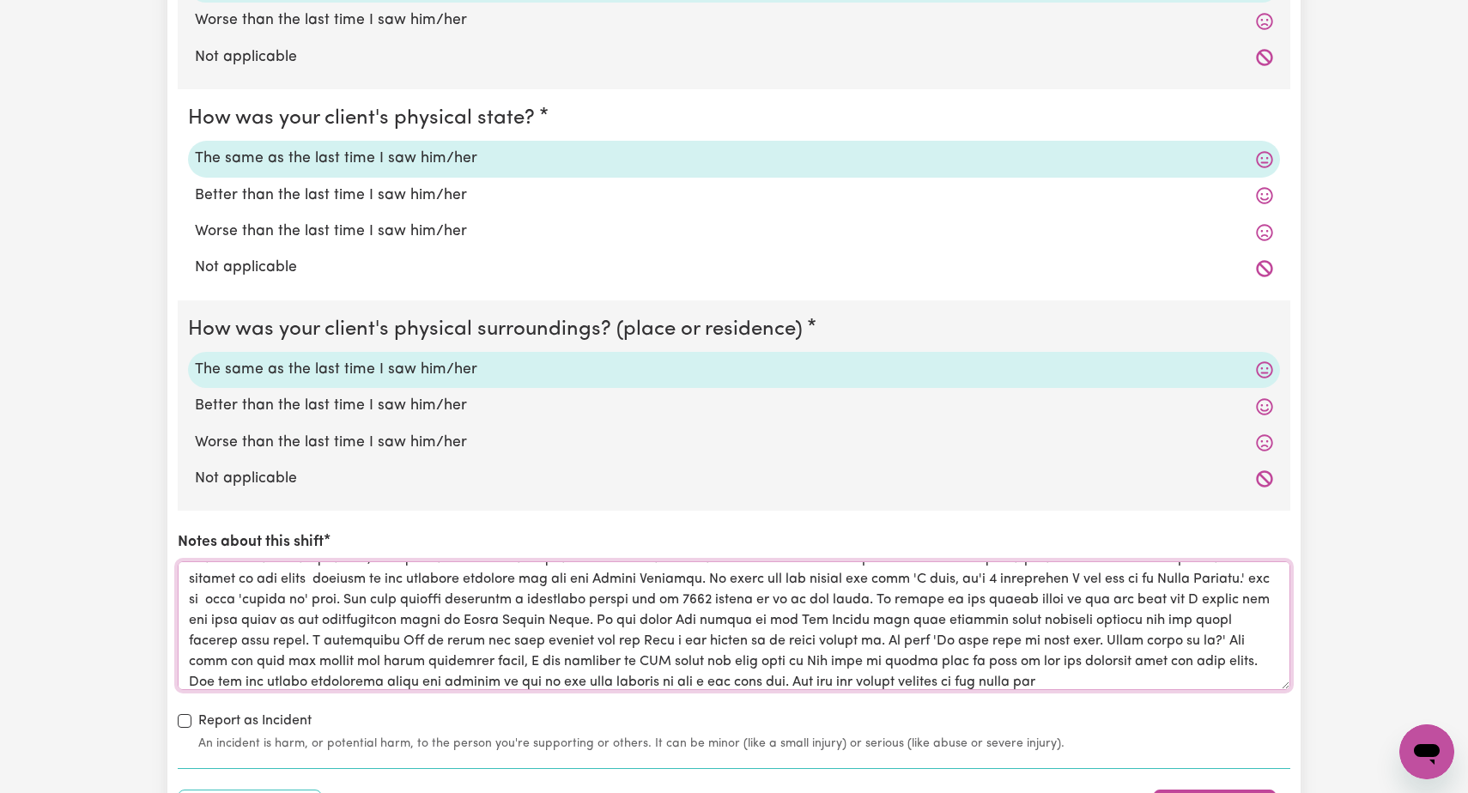
scroll to position [233, 0]
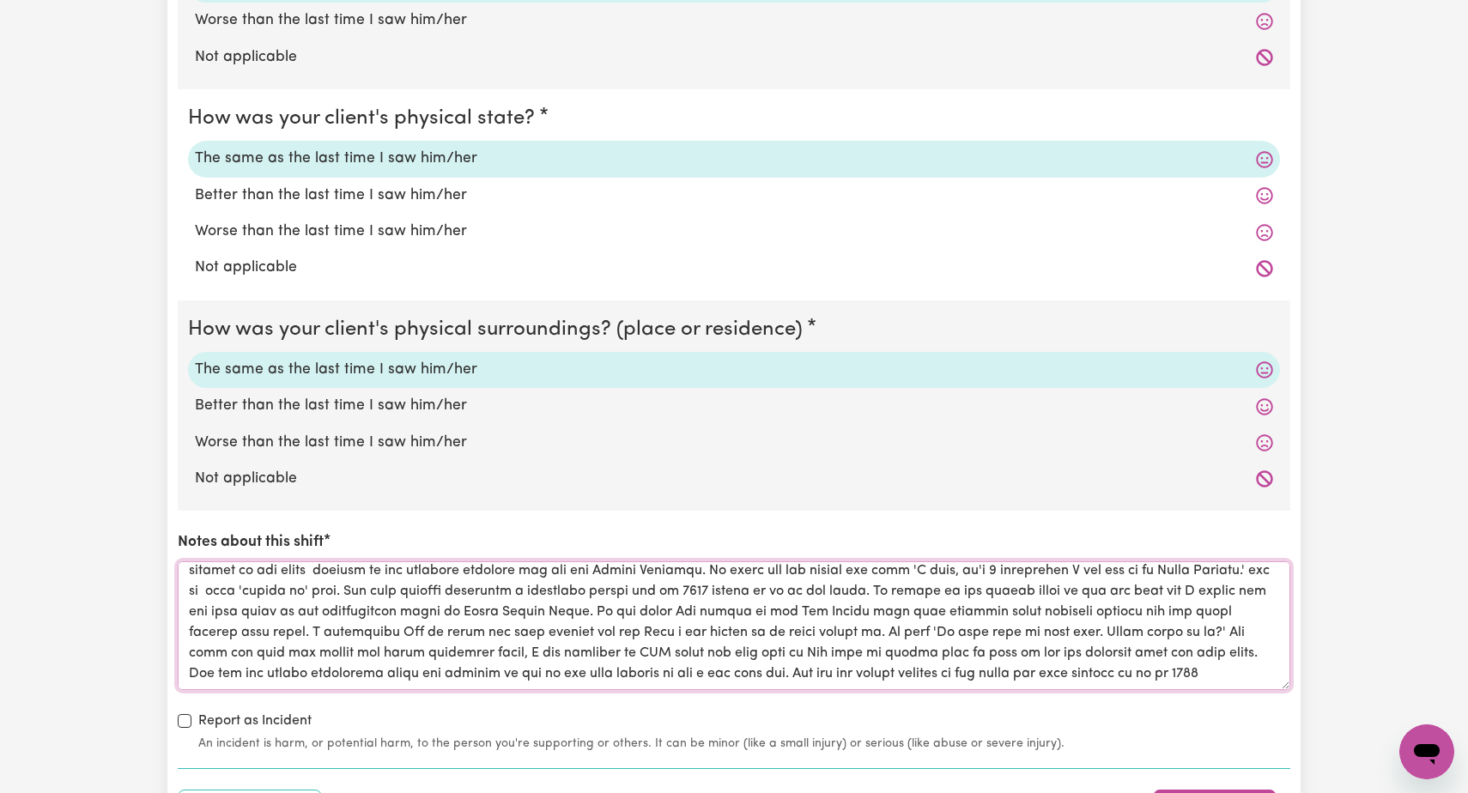
click at [869, 644] on textarea "Notes about this shift" at bounding box center [734, 625] width 1112 height 129
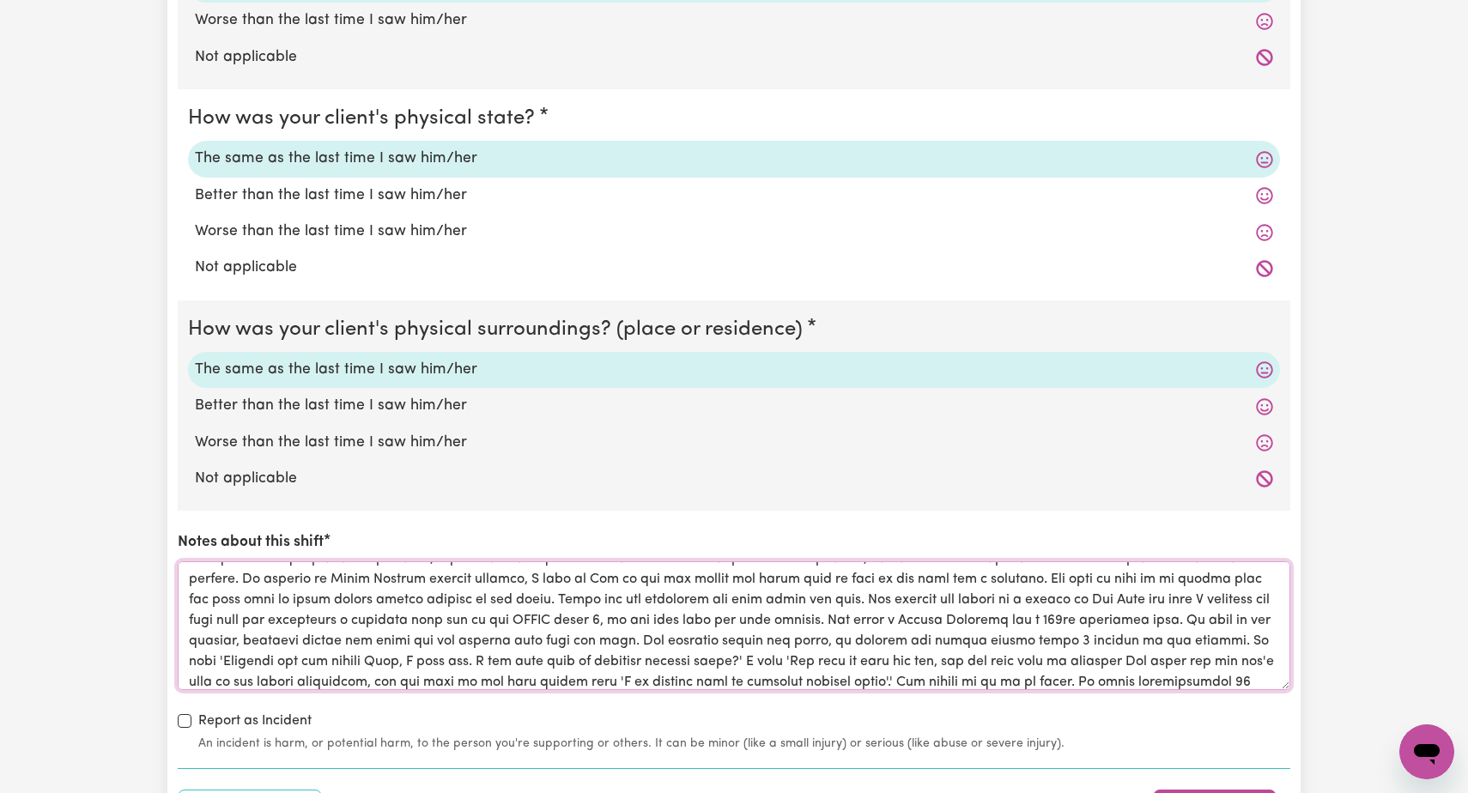
scroll to position [82, 0]
click at [542, 586] on textarea "Notes about this shift" at bounding box center [734, 625] width 1112 height 129
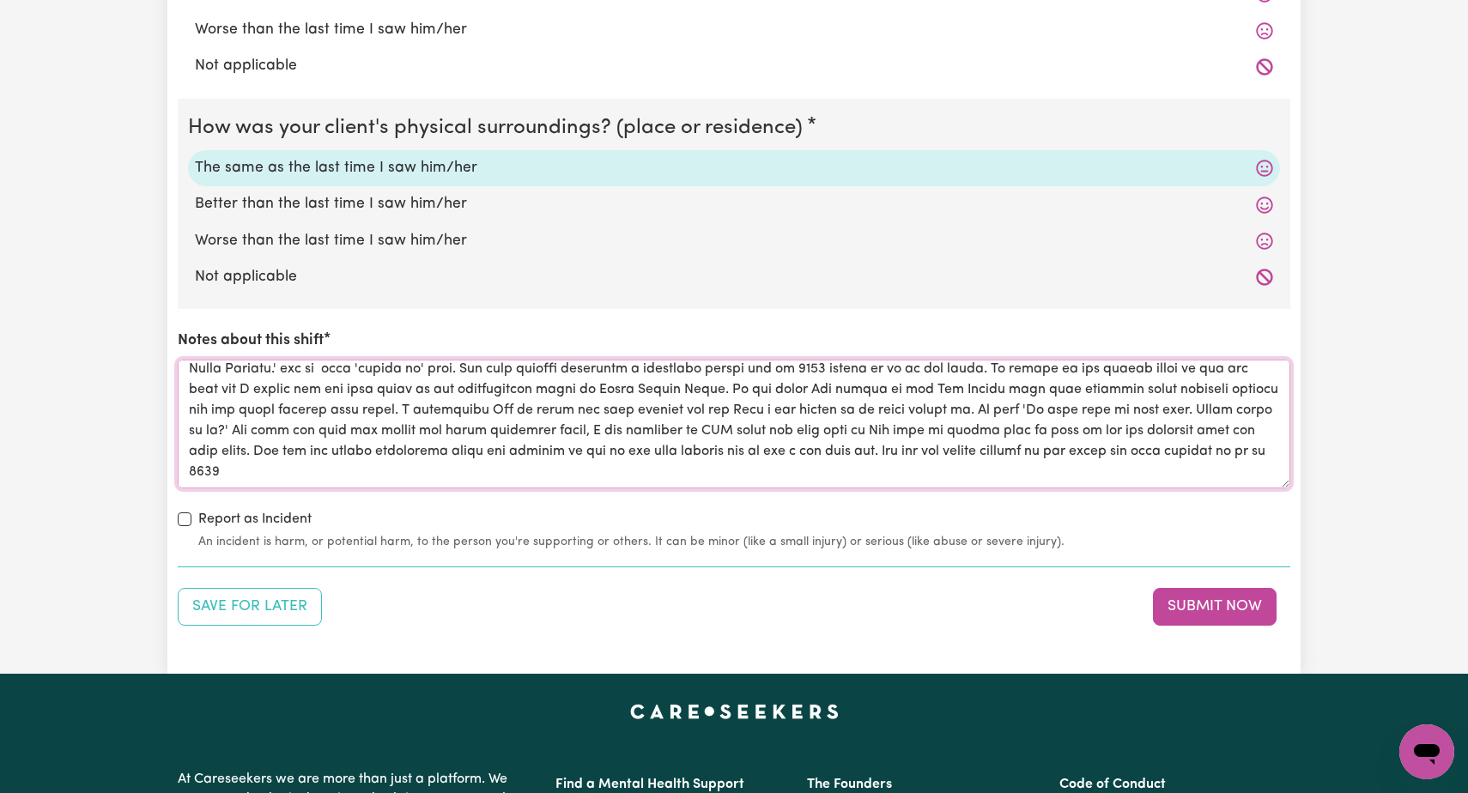
scroll to position [1755, 0]
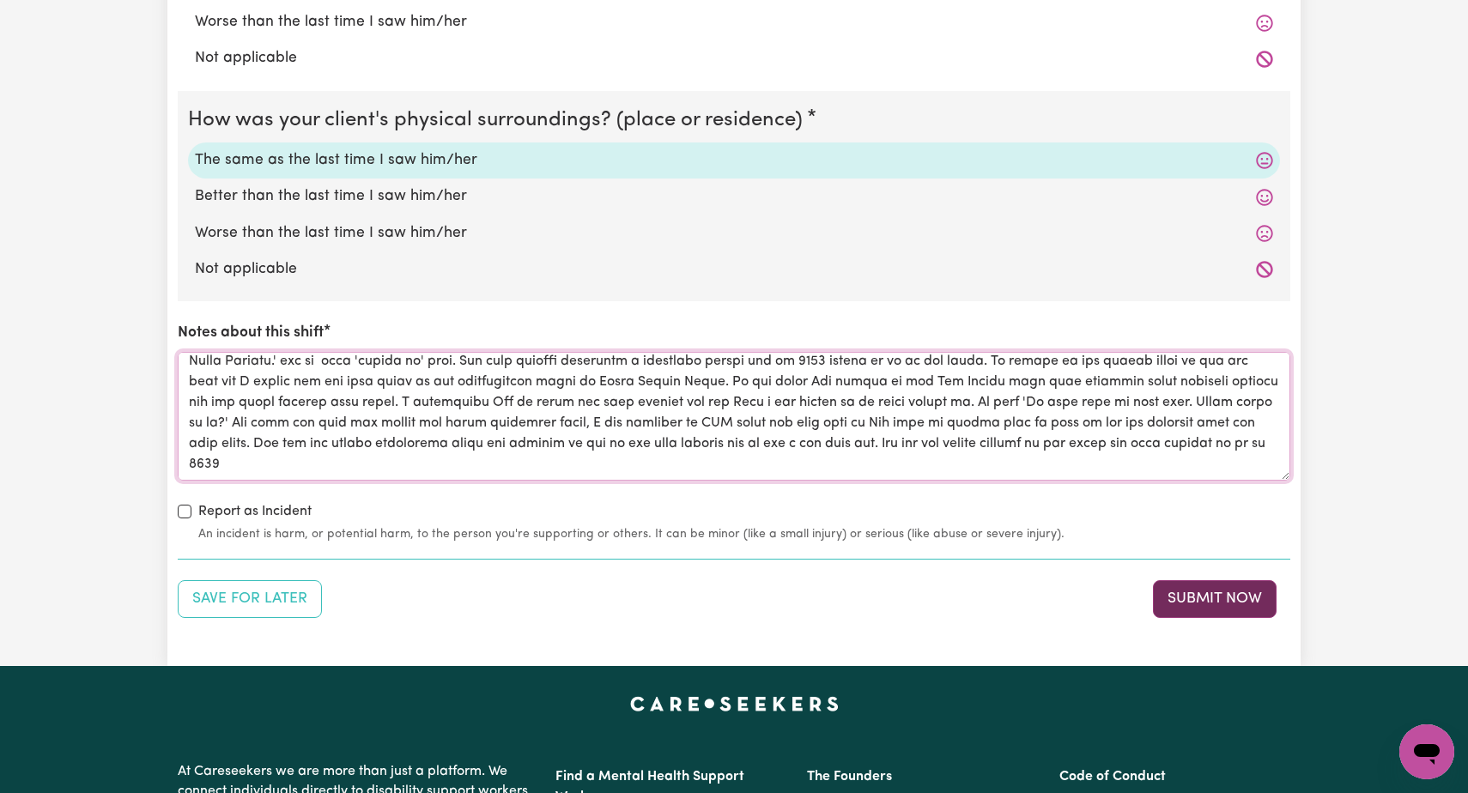
type textarea "0900 [PERSON_NAME] opened his front door smiling and greeted me, took my hand a…"
click at [1214, 592] on button "Submit Now" at bounding box center [1215, 599] width 124 height 38
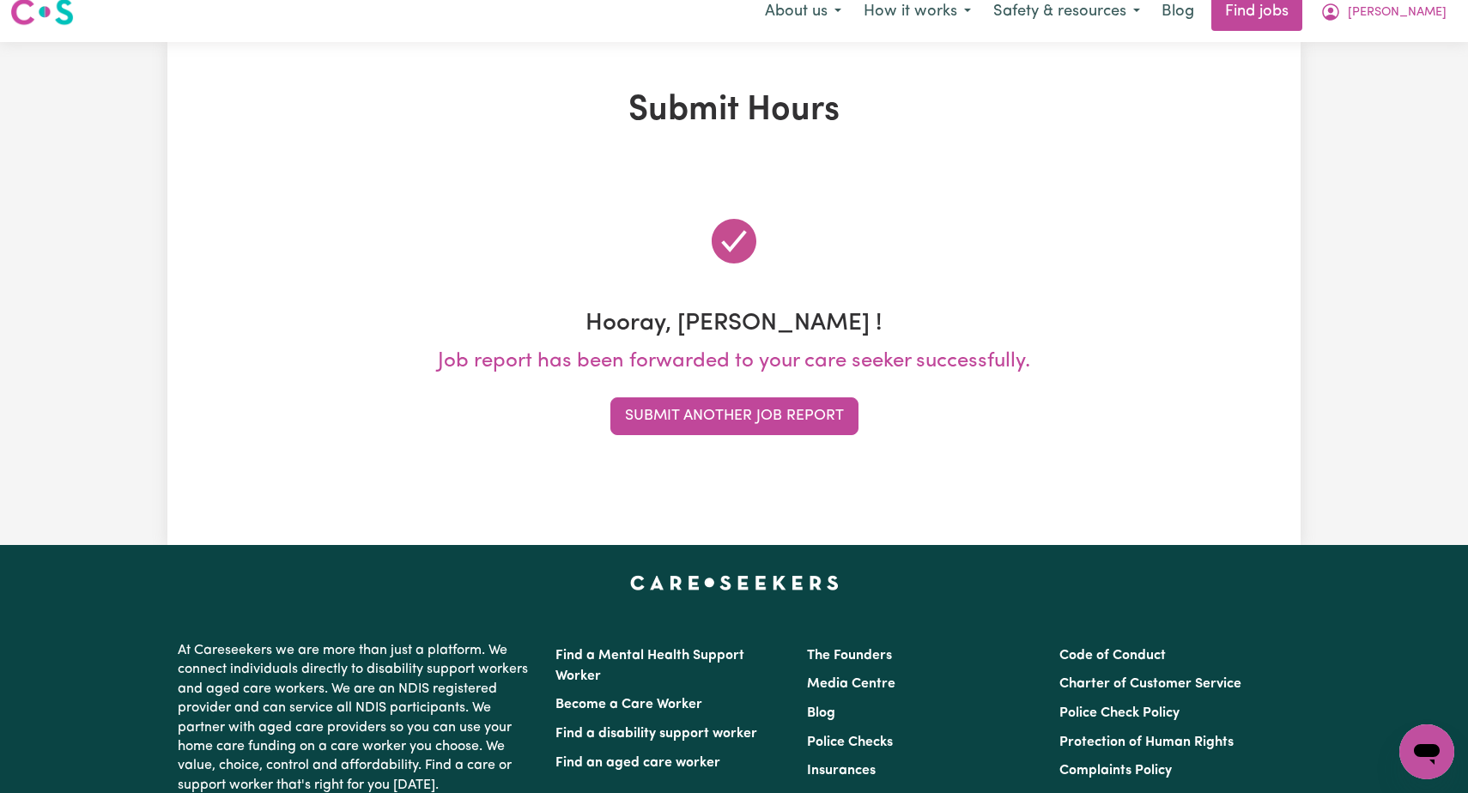
scroll to position [0, 0]
